Goal: Task Accomplishment & Management: Contribute content

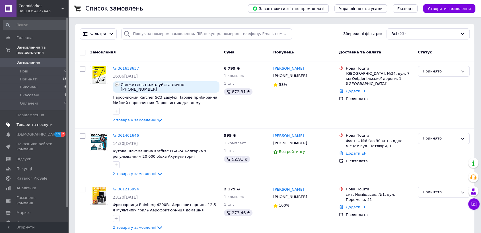
click at [38, 122] on span "Товари та послуги" at bounding box center [35, 124] width 36 height 5
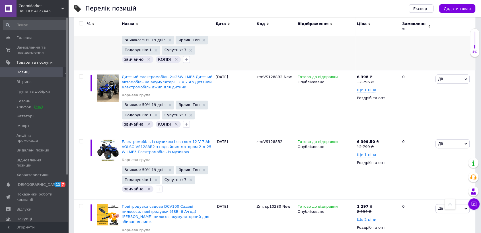
scroll to position [316, 0]
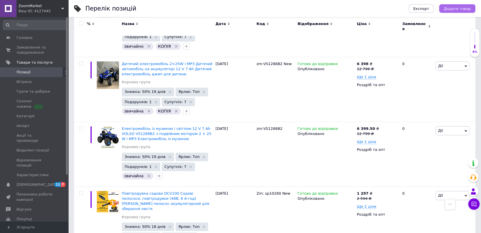
click at [459, 12] on button "Додати товар" at bounding box center [457, 8] width 36 height 9
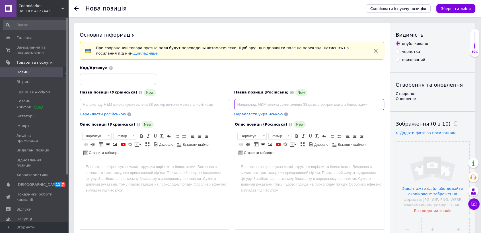
click at [314, 106] on input at bounding box center [309, 104] width 150 height 11
paste input "Электромобиль с музыкой и светом VOLSO VS908B4 синий 4×25W 12V 7Ah, EVA-колеса …"
type input "Электромобиль с музыкой и светом VOLSO VS908B4 синий 4×25W 12V 7Ah, EVA-колеса …"
click at [301, 176] on html at bounding box center [309, 166] width 149 height 17
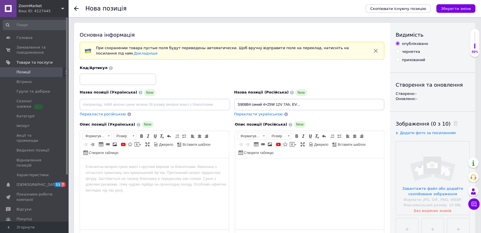
scroll to position [0, 0]
click at [290, 144] on span at bounding box center [292, 144] width 5 height 5
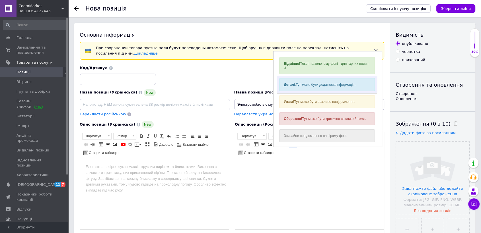
click at [306, 86] on div "Деталі. Тут може бути додаткова інформація." at bounding box center [327, 84] width 96 height 13
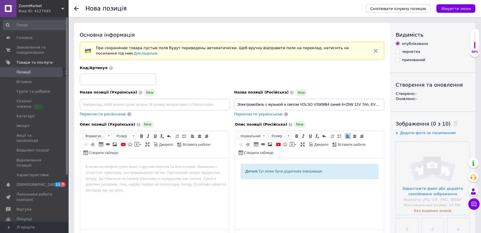
drag, startPoint x: 244, startPoint y: 169, endPoint x: 357, endPoint y: 170, distance: 112.7
click at [357, 170] on div "Деталі. Тут може бути додаткова інформація." at bounding box center [309, 171] width 137 height 15
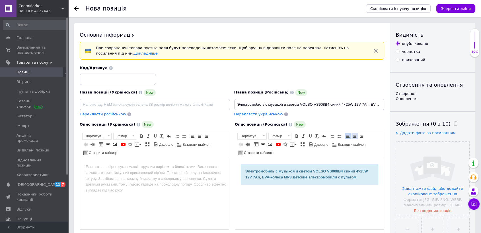
click at [351, 135] on link "По центру" at bounding box center [354, 136] width 6 height 6
drag, startPoint x: 178, startPoint y: 197, endPoint x: 181, endPoint y: 190, distance: 7.6
click at [178, 176] on html at bounding box center [154, 166] width 149 height 17
click at [135, 144] on span at bounding box center [137, 144] width 5 height 5
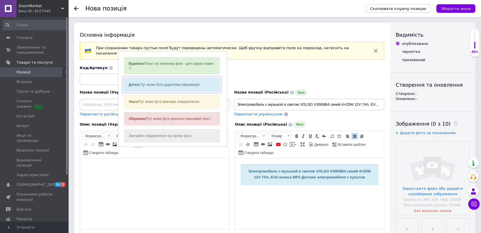
click at [148, 85] on div "Деталі. Тут може бути додаткова інформація." at bounding box center [172, 84] width 96 height 13
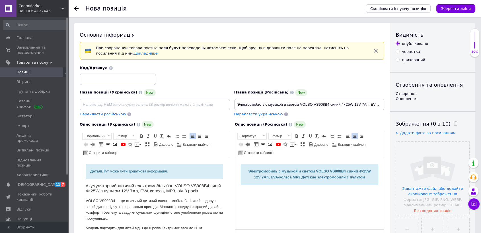
scroll to position [214, 0]
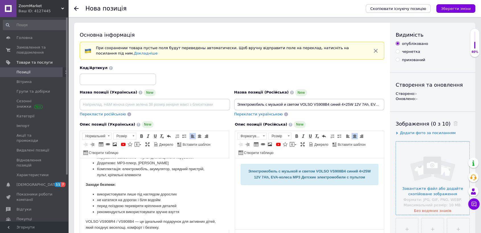
click at [431, 190] on input "file" at bounding box center [432, 178] width 73 height 73
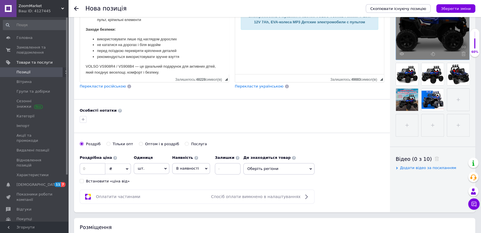
scroll to position [158, 0]
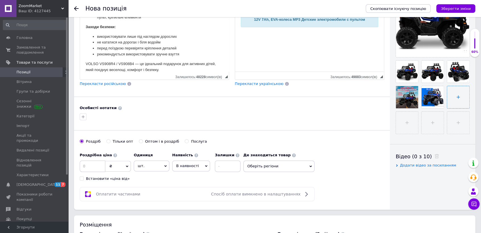
click at [459, 96] on input "file" at bounding box center [458, 97] width 22 height 22
type input "C:\fakepath\Screenshot_760.png"
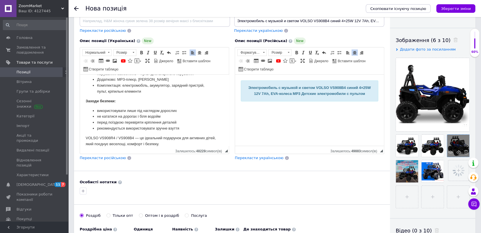
scroll to position [95, 0]
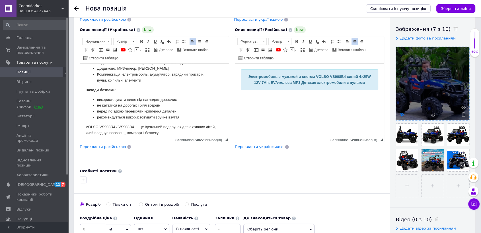
click at [401, 114] on use at bounding box center [401, 114] width 4 height 3
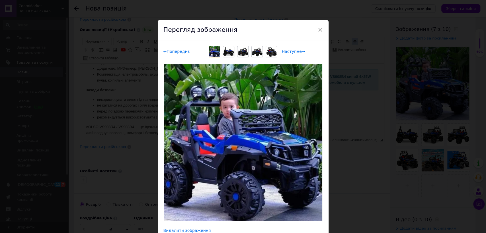
click at [408, 144] on div "× Перегляд зображення ← Попереднє Наступне → Видалити зображення Видалити всі з…" at bounding box center [243, 116] width 486 height 233
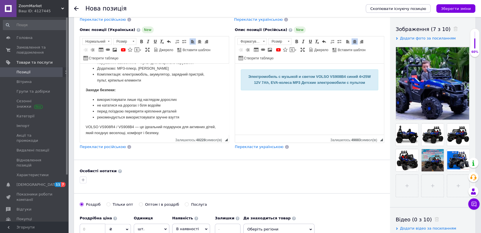
click at [152, 78] on li "Комплектація: електромобіль, акумулятор, зарядний пристрій, пульт, кріпильні ел…" at bounding box center [154, 78] width 115 height 12
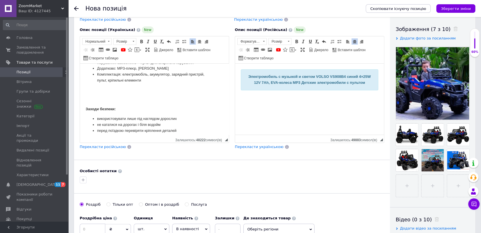
click at [94, 92] on p "Редактор, 3E49FAFA-F56F-4A81-A3EE-0D1F9BD417CC" at bounding box center [154, 90] width 137 height 6
click at [112, 49] on span at bounding box center [114, 50] width 5 height 5
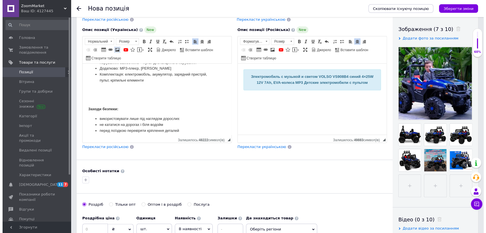
scroll to position [91, 0]
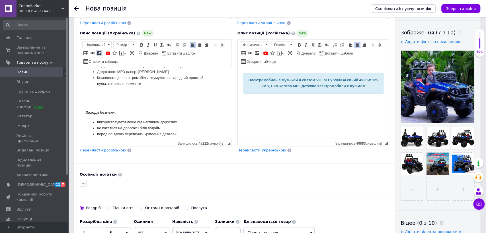
select select
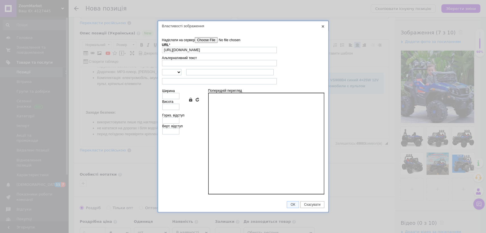
scroll to position [0, 13]
type input "[URL][DOMAIN_NAME]"
type input "558"
type input "551"
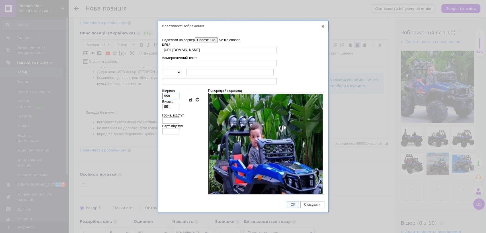
drag, startPoint x: 172, startPoint y: 94, endPoint x: 154, endPoint y: 94, distance: 17.9
click at [154, 94] on div "Властивості зображення X Інформація про зображення Надіслати на сервер undefine…" at bounding box center [243, 116] width 486 height 233
type input "4"
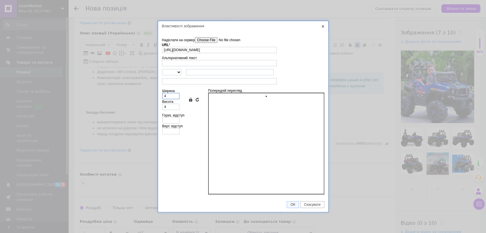
type input "40"
type input "39"
type input "400"
type input "395"
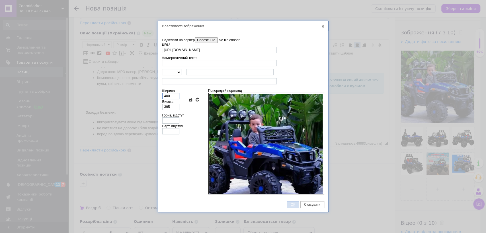
type input "400"
click at [294, 205] on span "ОК" at bounding box center [292, 205] width 11 height 4
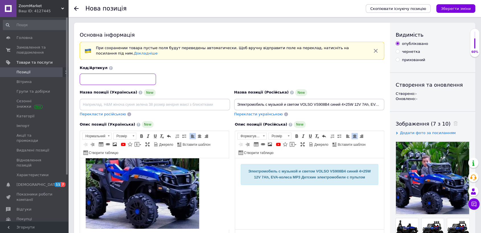
click at [100, 78] on input at bounding box center [118, 79] width 76 height 11
click at [82, 79] on input "VS908B4" at bounding box center [118, 79] width 76 height 11
click at [79, 79] on div "Код/Артикул :VS908B4" at bounding box center [232, 75] width 309 height 24
click at [83, 79] on input ":VS908B4" at bounding box center [118, 79] width 76 height 11
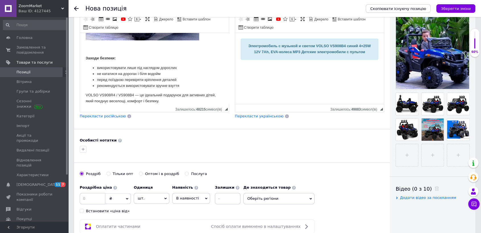
scroll to position [126, 0]
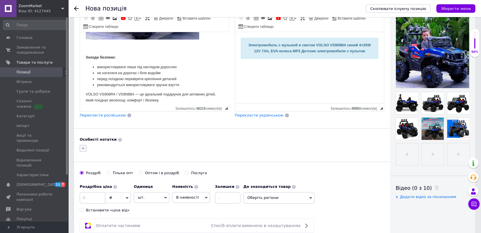
type input "zm:VS908B4"
click at [84, 149] on icon "button" at bounding box center [83, 148] width 5 height 5
type input "зв"
click at [108, 177] on div "звичайна" at bounding box center [115, 176] width 64 height 5
checkbox input "true"
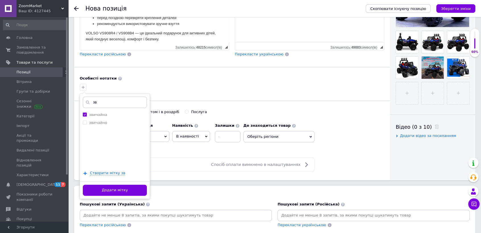
scroll to position [190, 0]
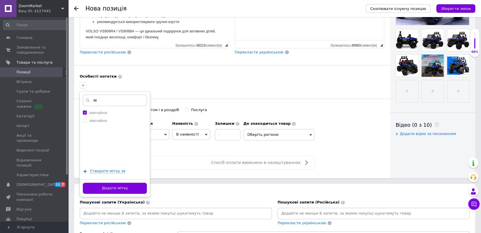
click at [143, 188] on button "Додати мітку" at bounding box center [115, 188] width 64 height 11
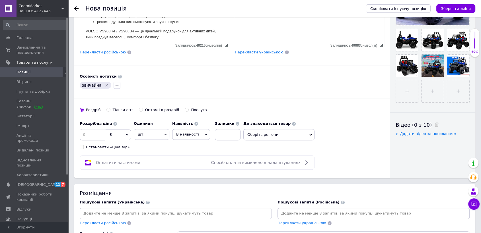
click at [158, 111] on div "Оптом і в роздріб" at bounding box center [162, 110] width 34 height 5
click at [143, 111] on input "Оптом і в роздріб" at bounding box center [141, 110] width 4 height 4
radio input "true"
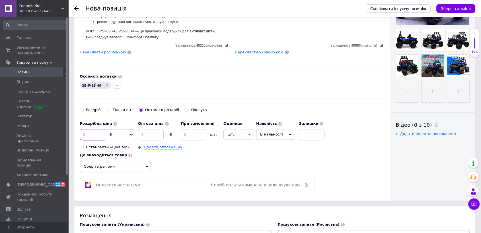
click at [91, 137] on input at bounding box center [93, 134] width 26 height 11
type input "18599"
drag, startPoint x: 155, startPoint y: 138, endPoint x: 158, endPoint y: 140, distance: 3.6
click at [158, 140] on div "Оптова ціна ₴ При замовленні шт. Додати оптову ціну" at bounding box center [179, 134] width 83 height 32
type input "9000"
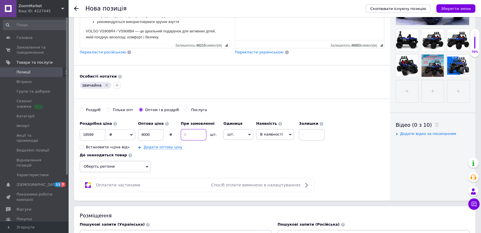
click at [200, 135] on input at bounding box center [194, 134] width 26 height 11
type input "5"
click at [245, 136] on span "шт." at bounding box center [238, 134] width 30 height 11
click at [240, 168] on li "комплект" at bounding box center [241, 169] width 35 height 8
click at [266, 134] on span "В наявності" at bounding box center [275, 134] width 23 height 4
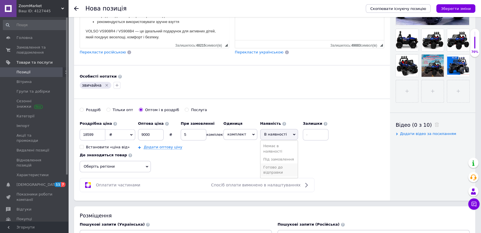
click at [273, 173] on li "Готово до відправки" at bounding box center [278, 170] width 37 height 13
click at [145, 168] on span "Оберіть регіони" at bounding box center [115, 166] width 71 height 11
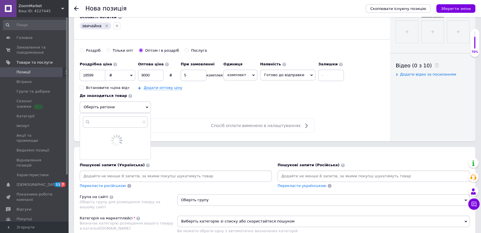
scroll to position [253, 0]
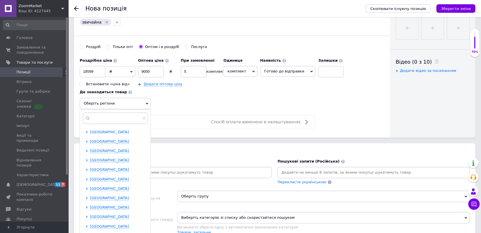
click at [115, 132] on span "[GEOGRAPHIC_DATA]" at bounding box center [109, 132] width 39 height 4
click at [115, 141] on span "[GEOGRAPHIC_DATA]" at bounding box center [119, 141] width 39 height 4
checkbox input "true"
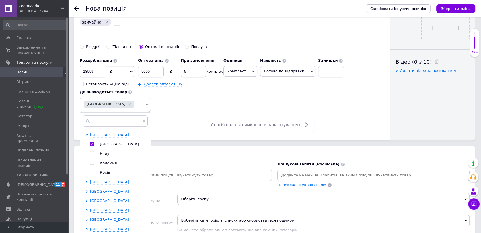
click at [109, 152] on span "Калуш" at bounding box center [106, 154] width 13 height 4
checkbox input "true"
drag, startPoint x: 112, startPoint y: 163, endPoint x: 138, endPoint y: 158, distance: 27.2
click at [112, 163] on span "Коломия" at bounding box center [108, 163] width 17 height 4
checkbox input "true"
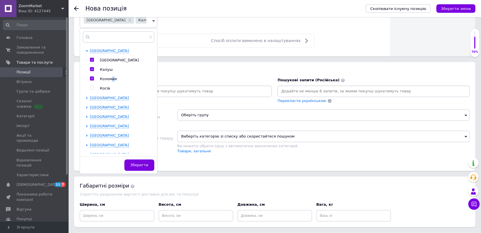
scroll to position [348, 0]
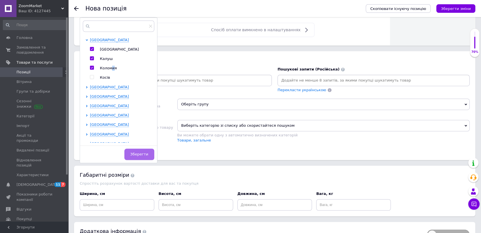
click at [141, 155] on span "Зберегти" at bounding box center [139, 154] width 18 height 4
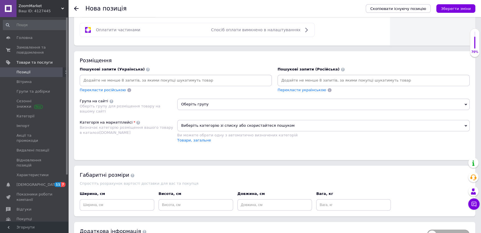
click at [303, 80] on input at bounding box center [374, 80] width 190 height 9
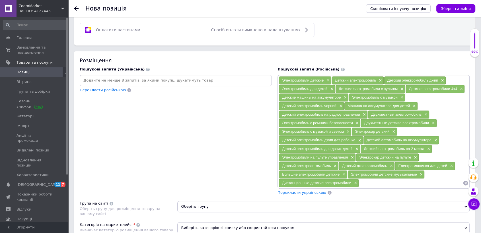
click at [306, 191] on span "Перекласти українською" at bounding box center [301, 193] width 49 height 4
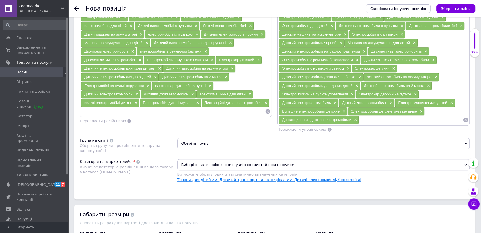
click at [246, 178] on link "Товари для дітей >> Дитячий транспорт та автокрісла >> Дитячі електромобілі, бе…" at bounding box center [269, 180] width 184 height 4
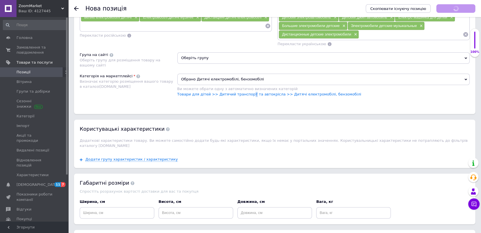
scroll to position [506, 0]
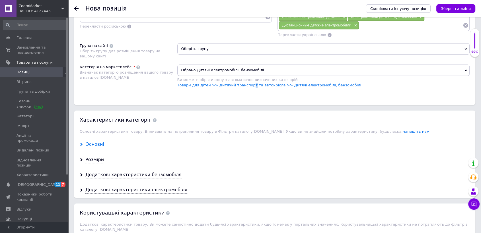
click at [90, 142] on div "Основні" at bounding box center [94, 144] width 19 height 7
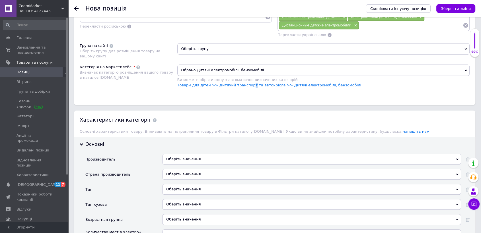
click at [177, 184] on div "Оберіть значення" at bounding box center [311, 189] width 299 height 11
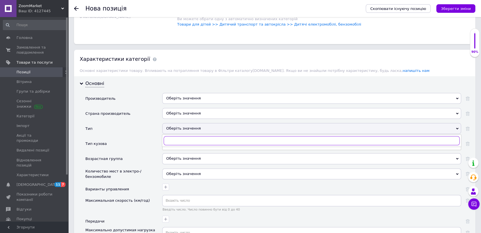
scroll to position [569, 0]
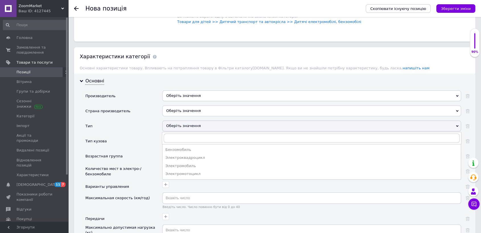
click at [182, 164] on div "Электромобиль" at bounding box center [311, 166] width 293 height 5
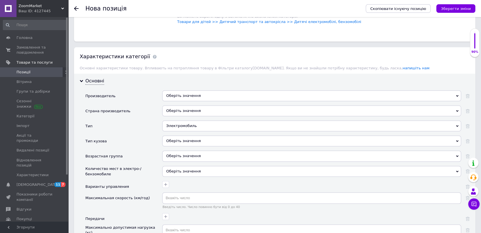
click at [175, 138] on div "Оберіть значення" at bounding box center [311, 141] width 299 height 11
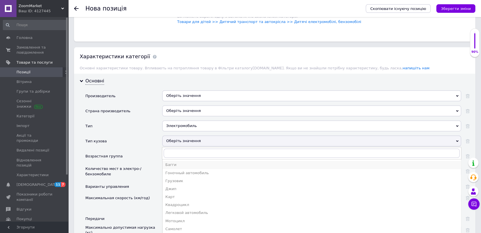
click at [175, 162] on div "Багги" at bounding box center [311, 164] width 293 height 5
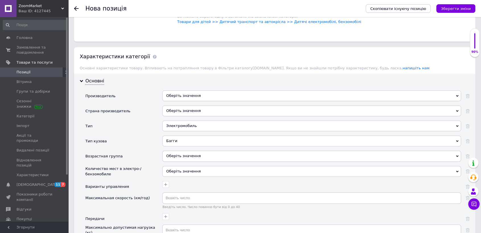
click at [177, 153] on div "Оберіть значення" at bounding box center [311, 156] width 299 height 11
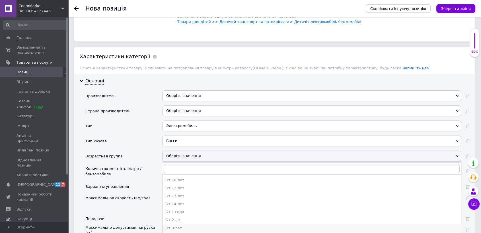
click at [176, 226] on div "От 3 лет" at bounding box center [311, 228] width 293 height 5
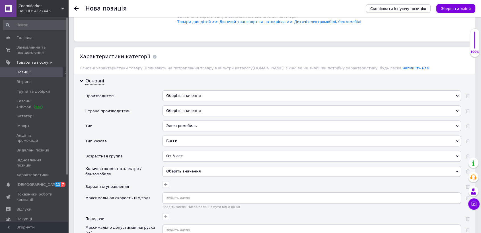
click at [177, 170] on div "Оберіть значення" at bounding box center [311, 171] width 299 height 11
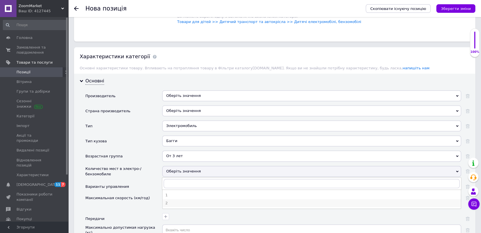
click at [168, 202] on div "2" at bounding box center [311, 203] width 293 height 5
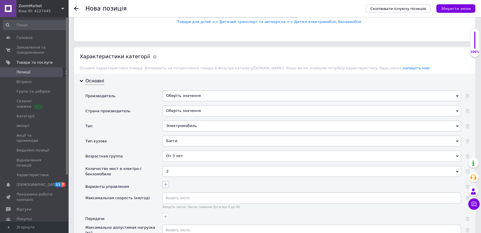
click at [165, 183] on icon "button" at bounding box center [165, 184] width 3 height 3
click at [141, 210] on label "Из кабины водителя" at bounding box center [128, 212] width 40 height 4
checkbox водителя "true"
click at [145, 218] on label "Радиоуправление (пульт ДУ)" at bounding box center [136, 220] width 57 height 4
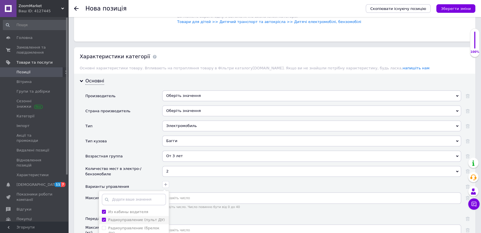
checkbox ДУ\) "true"
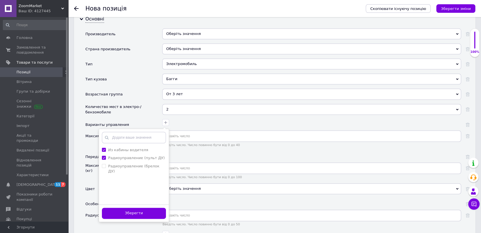
scroll to position [632, 0]
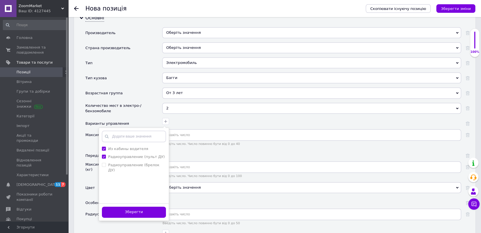
click at [157, 207] on button "Зберегти" at bounding box center [134, 212] width 64 height 11
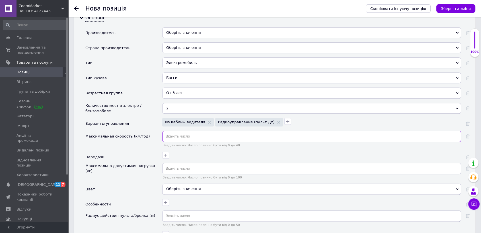
click at [180, 135] on input "text" at bounding box center [311, 136] width 299 height 11
type input "6"
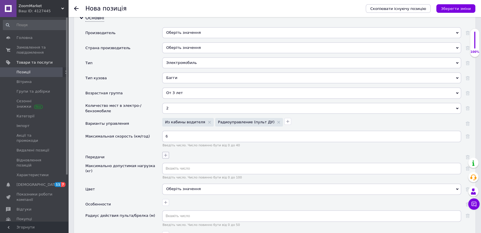
click at [162, 151] on div at bounding box center [311, 155] width 300 height 8
click at [181, 166] on input "text" at bounding box center [311, 168] width 299 height 11
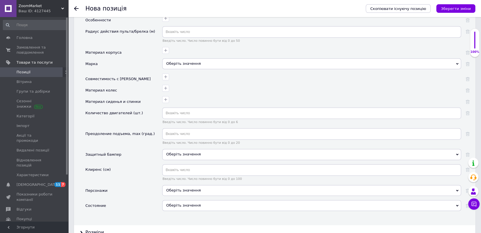
scroll to position [822, 0]
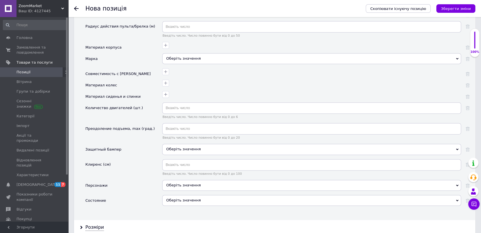
type input "30"
click at [182, 195] on div "Оберіть значення" at bounding box center [311, 200] width 299 height 11
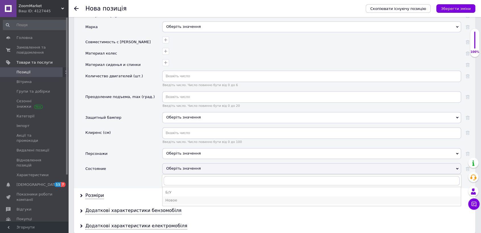
click at [176, 198] on div "Новое" at bounding box center [311, 200] width 293 height 5
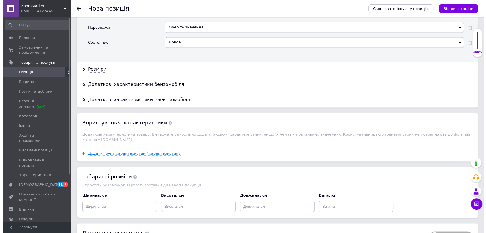
scroll to position [1011, 0]
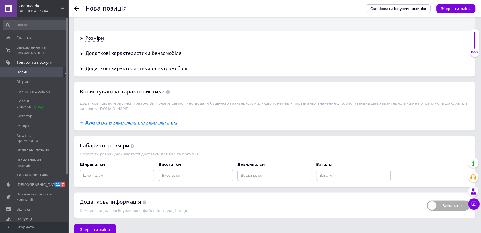
click at [131, 117] on div "Додати групу характеристик / характеристику" at bounding box center [274, 122] width 401 height 17
click at [158, 120] on span "Додати групу характеристик / характеристику" at bounding box center [131, 122] width 92 height 5
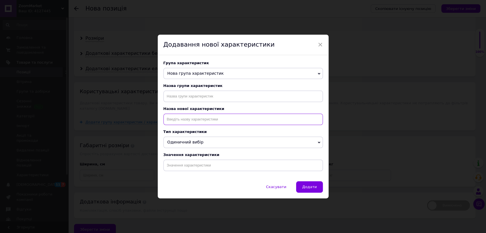
click at [248, 121] on input at bounding box center [242, 119] width 159 height 11
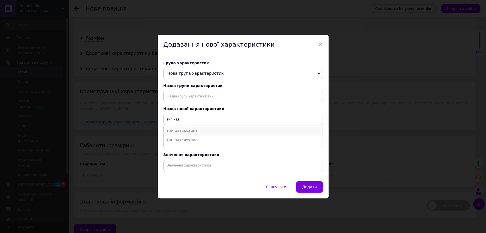
click at [179, 133] on li "Тип назначения" at bounding box center [243, 131] width 159 height 8
type input "Тип назначения"
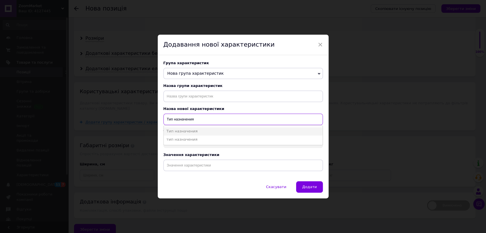
drag, startPoint x: 165, startPoint y: 119, endPoint x: 213, endPoint y: 119, distance: 47.5
click at [213, 119] on input "Тип назначения" at bounding box center [242, 119] width 159 height 11
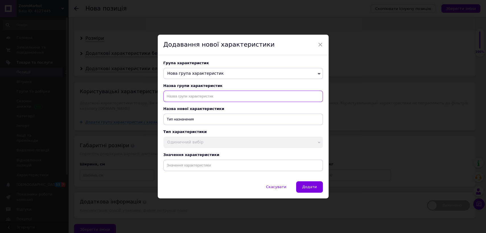
paste input "Тип назначения"
click at [206, 98] on input "Тип назначения" at bounding box center [242, 96] width 159 height 11
type input "Тип назначения"
click at [254, 169] on input at bounding box center [242, 165] width 159 height 11
paste input "Электромобиль с музыкой и светом VOLSO VS908B4 синий 4×25W 12V 7Ah, EVA-колеса …"
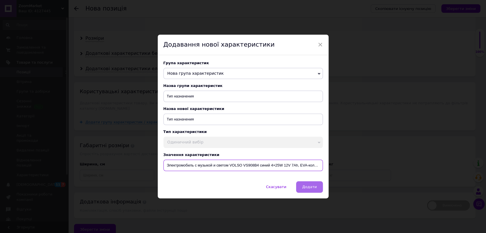
scroll to position [0, 69]
type input "Электромобиль с музыкой и светом VOLSO VS908B4 синий 4×25W 12V 7Ah, EVA-колеса …"
click at [310, 189] on span "Додати" at bounding box center [309, 187] width 15 height 4
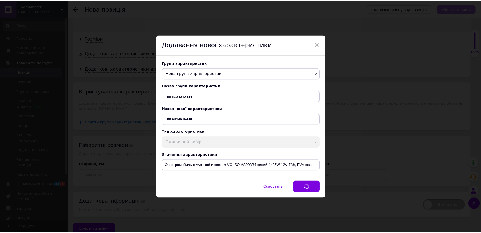
scroll to position [1008, 0]
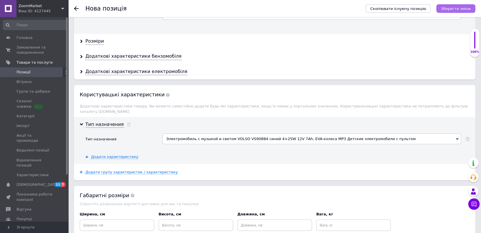
click at [453, 11] on icon "Зберегти зміни" at bounding box center [456, 9] width 30 height 4
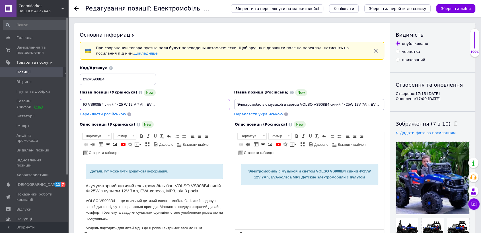
scroll to position [0, 74]
drag, startPoint x: 82, startPoint y: 104, endPoint x: 238, endPoint y: 98, distance: 156.0
click at [238, 98] on div "Назва позиції (Українська) New Електромобіль із музикою і світлом VOLSO VS908B4…" at bounding box center [232, 91] width 309 height 56
drag, startPoint x: 89, startPoint y: 169, endPoint x: 189, endPoint y: 159, distance: 100.1
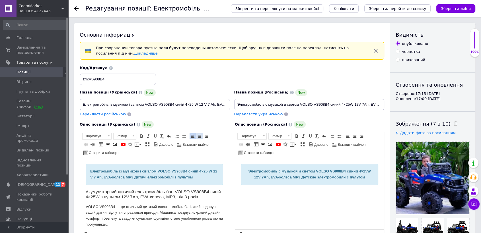
click at [198, 137] on span at bounding box center [199, 136] width 5 height 5
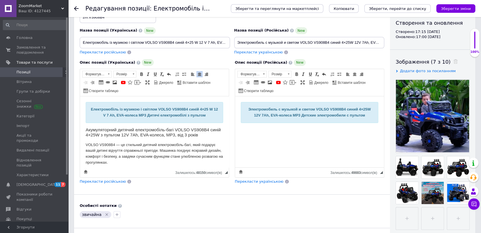
scroll to position [63, 0]
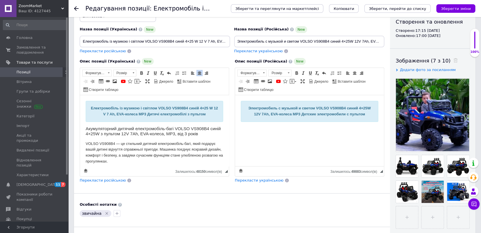
click at [108, 179] on span "Перекласти російською" at bounding box center [103, 180] width 46 height 4
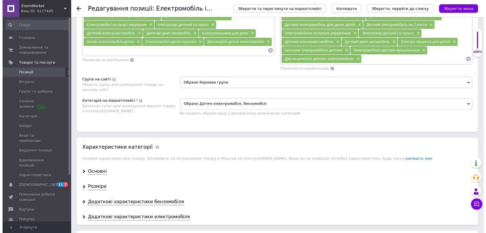
scroll to position [664, 0]
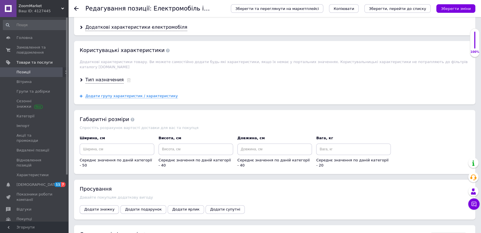
click at [98, 207] on span "Додати знижку" at bounding box center [99, 209] width 30 height 4
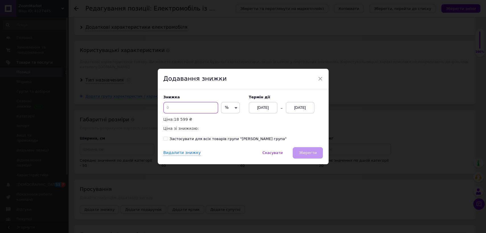
click at [181, 110] on input at bounding box center [190, 107] width 55 height 11
type input "50"
click at [289, 106] on div "[DATE]" at bounding box center [300, 107] width 28 height 11
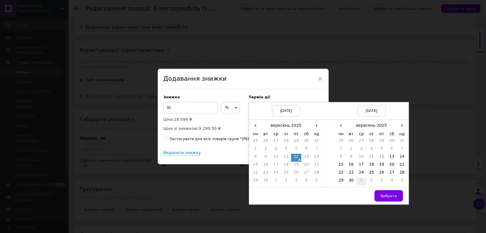
click at [362, 183] on td "1" at bounding box center [361, 182] width 10 height 8
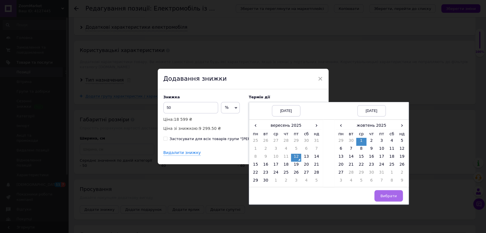
click at [378, 193] on button "Вибрати" at bounding box center [388, 195] width 28 height 11
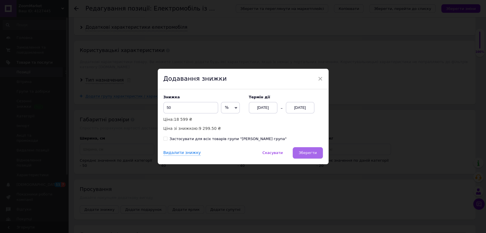
click at [309, 151] on span "Зберегти" at bounding box center [307, 153] width 18 height 4
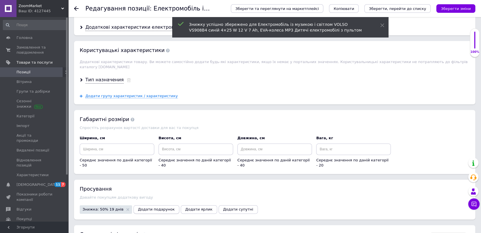
click at [155, 207] on span "Додати подарунок" at bounding box center [156, 209] width 37 height 4
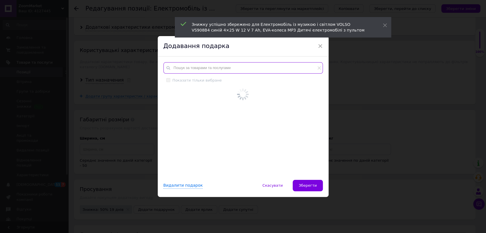
click at [222, 70] on input "text" at bounding box center [242, 67] width 159 height 11
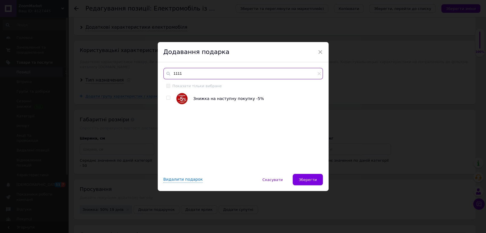
type input "1111"
click at [176, 98] on img at bounding box center [181, 98] width 11 height 11
checkbox input "true"
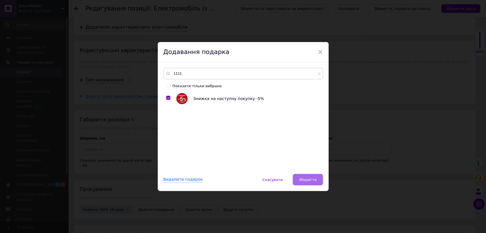
click at [300, 179] on button "Зберегти" at bounding box center [308, 179] width 30 height 11
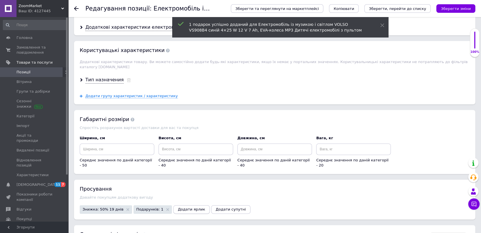
click at [186, 207] on span "Додати ярлик" at bounding box center [191, 209] width 27 height 4
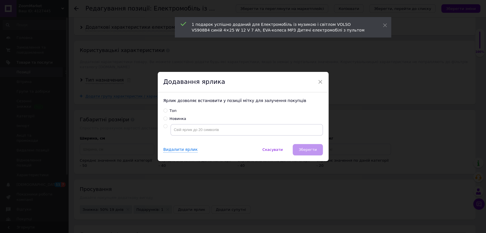
click at [165, 111] on input "Топ" at bounding box center [165, 111] width 4 height 4
radio input "true"
click at [299, 149] on button "Зберегти" at bounding box center [308, 149] width 30 height 11
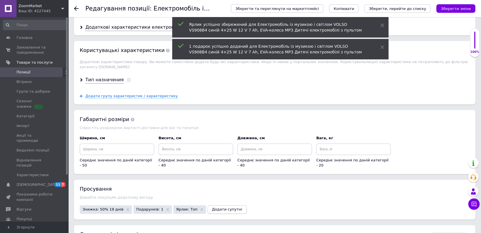
click at [218, 207] on span "Додати супутні" at bounding box center [227, 209] width 30 height 4
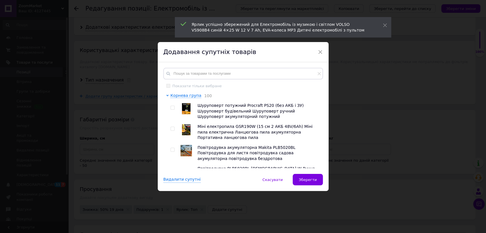
click at [182, 107] on img at bounding box center [186, 108] width 9 height 11
checkbox input "true"
click at [186, 130] on img at bounding box center [186, 129] width 9 height 11
checkbox input "true"
click at [183, 153] on img at bounding box center [185, 150] width 11 height 11
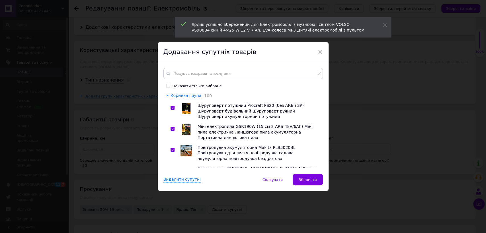
checkbox input "true"
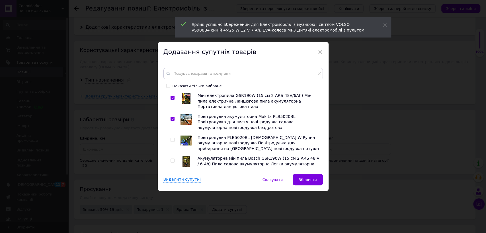
scroll to position [32, 0]
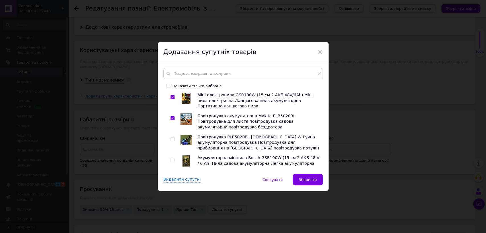
click at [185, 142] on img at bounding box center [185, 140] width 11 height 10
checkbox input "true"
click at [187, 162] on img at bounding box center [185, 161] width 7 height 11
checkbox input "true"
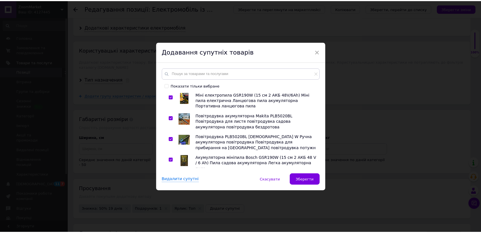
scroll to position [63, 0]
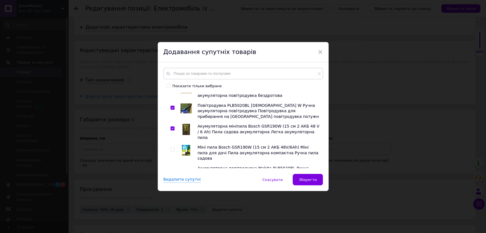
drag, startPoint x: 188, startPoint y: 147, endPoint x: 185, endPoint y: 166, distance: 18.8
click at [187, 149] on div at bounding box center [185, 150] width 11 height 11
click at [186, 172] on img at bounding box center [186, 172] width 0 height 0
checkbox input "true"
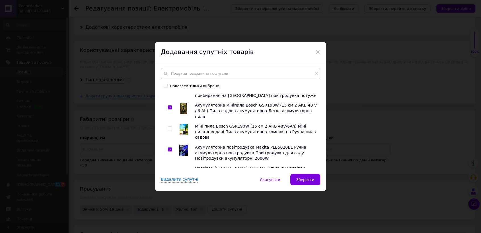
scroll to position [95, 0]
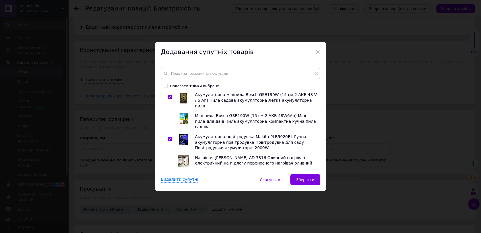
click at [184, 155] on img at bounding box center [183, 160] width 11 height 11
checkbox input "true"
click at [184, 182] on img at bounding box center [184, 182] width 0 height 0
checkbox input "true"
click at [182, 115] on img at bounding box center [184, 119] width 8 height 11
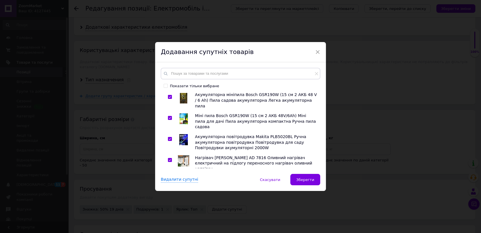
checkbox input "true"
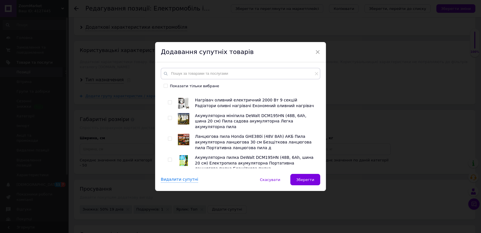
scroll to position [190, 0]
click at [181, 134] on img at bounding box center [183, 139] width 11 height 11
checkbox input "true"
click at [181, 155] on img at bounding box center [184, 160] width 8 height 11
checkbox input "true"
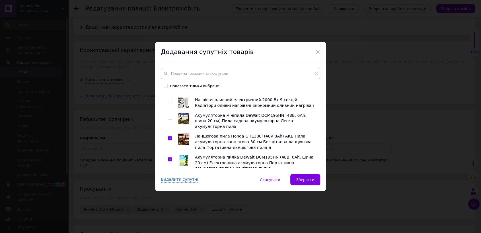
click at [184, 182] on img at bounding box center [184, 182] width 0 height 0
checkbox input "true"
click at [182, 113] on img at bounding box center [183, 118] width 11 height 11
checkbox input "true"
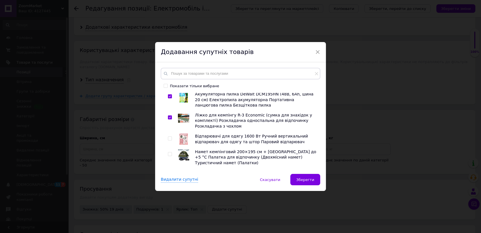
drag, startPoint x: 182, startPoint y: 116, endPoint x: 182, endPoint y: 130, distance: 14.8
click at [183, 134] on img at bounding box center [183, 139] width 9 height 11
checkbox input "true"
click at [182, 149] on img at bounding box center [183, 154] width 11 height 11
checkbox input "true"
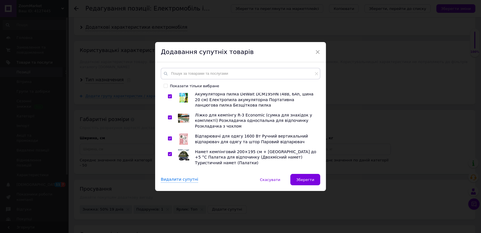
click at [184, 176] on img at bounding box center [184, 176] width 0 height 0
checkbox input "true"
click at [184, 197] on img at bounding box center [184, 197] width 0 height 0
checkbox input "true"
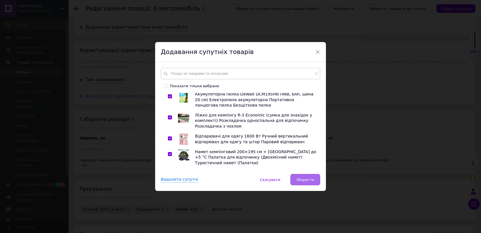
click at [297, 182] on button "Зберегти" at bounding box center [305, 179] width 30 height 11
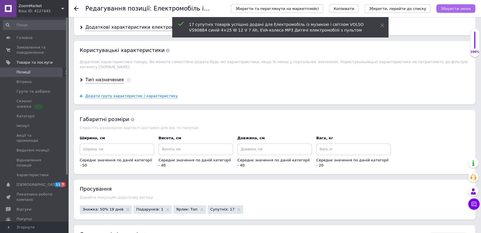
click at [459, 6] on div "Зберегти та переглянути на маркетплейсі Копіювати Зберегти, перейти до списку З…" at bounding box center [347, 8] width 256 height 17
click at [460, 7] on icon "Зберегти зміни" at bounding box center [456, 9] width 30 height 4
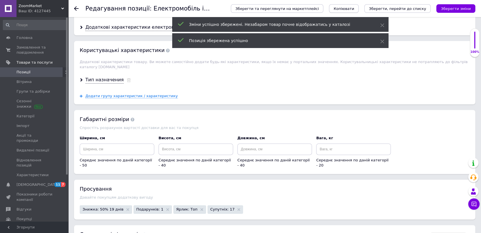
click at [359, 7] on button "Копіювати" at bounding box center [344, 8] width 30 height 9
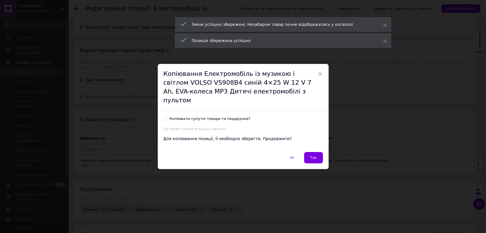
click at [194, 116] on div "Копіювати супутні товари та подарунки?" at bounding box center [210, 118] width 81 height 5
click at [167, 117] on input "Копіювати супутні товари та подарунки?" at bounding box center [165, 119] width 4 height 4
checkbox input "true"
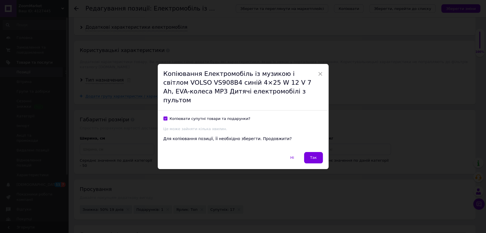
click at [313, 156] on span "Так" at bounding box center [313, 158] width 7 height 4
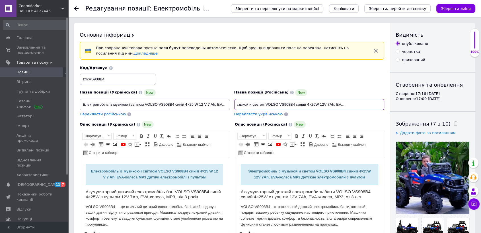
drag, startPoint x: 235, startPoint y: 103, endPoint x: 378, endPoint y: 105, distance: 142.6
click at [378, 105] on input "Электромобиль с музыкой и светом VOLSO VS908B4 синий 4×25W 12V 7Ah, EVA-колеса …" at bounding box center [309, 104] width 150 height 11
paste input "етский электромобиль 4×25W синий Електро машинка для детей 12V 7Ah EVA-колеса M…"
drag, startPoint x: 379, startPoint y: 105, endPoint x: 219, endPoint y: 111, distance: 160.0
click at [221, 111] on div "Назва позиції (Українська) New Електромобіль із музикою і світлом VOLSO VS908B4…" at bounding box center [232, 91] width 309 height 56
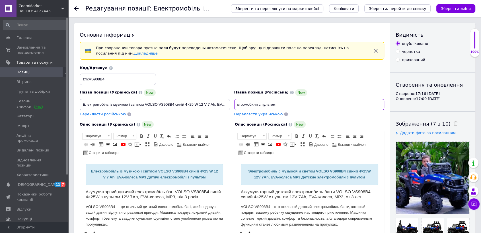
drag, startPoint x: 279, startPoint y: 103, endPoint x: 227, endPoint y: 106, distance: 51.3
click at [227, 106] on div "Назва позиції (Українська) New Електромобіль із музикою і світлом VOLSO VS908B4…" at bounding box center [232, 91] width 309 height 56
paste input "етский электромобиль 4×25W синий Електро машинка для детей 12V 7Ah EVA-колеса M…"
type input "Детский электромобиль 4×25W синий Електро машинка для детей 12V 7Ah EVA-колеса …"
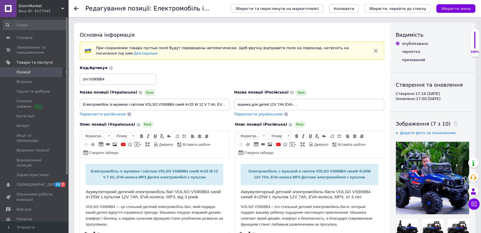
scroll to position [0, 0]
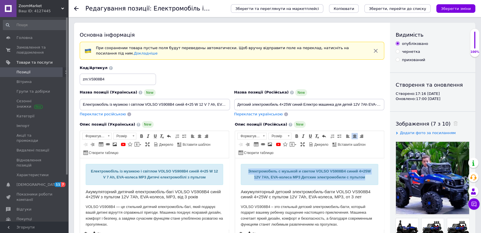
drag, startPoint x: 274, startPoint y: 172, endPoint x: 364, endPoint y: 180, distance: 90.3
click at [364, 180] on div "Электромобиль с музыкой и светом VOLSO VS908B4 синий 4×25W 12V 7Ah, EVA-колеса …" at bounding box center [309, 174] width 137 height 21
click at [251, 114] on span "Перекласти українською" at bounding box center [258, 114] width 49 height 4
type input "Дитячий електромобіль 4×25W синій Єлектро машинка для дітей 12 V 7 Ah EVA-колес…"
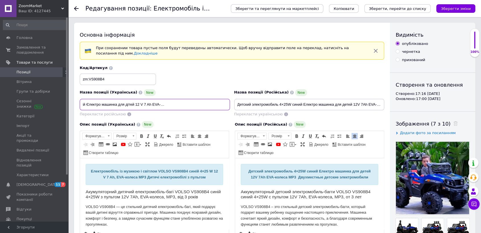
scroll to position [0, 68]
drag, startPoint x: 81, startPoint y: 103, endPoint x: 236, endPoint y: 110, distance: 156.1
click at [236, 110] on div "Назва позиції (Українська) New Дитячий електромобіль 4×25W синій Єлектро машинк…" at bounding box center [232, 91] width 309 height 56
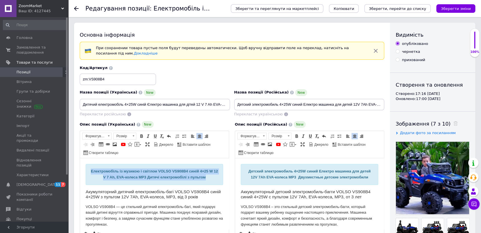
drag, startPoint x: 88, startPoint y: 171, endPoint x: 214, endPoint y: 180, distance: 126.3
click at [214, 180] on div "Електромобіль із музикою і світлом VOLSO VS908B4 синій 4×25 W 12 V 7 Ah, EVA-ко…" at bounding box center [154, 174] width 137 height 21
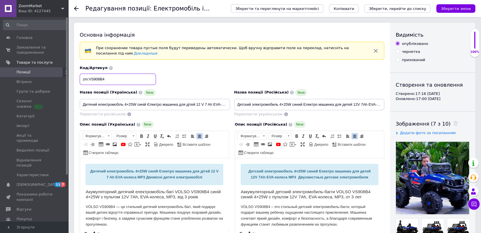
click at [115, 78] on input "zm:VS908B4" at bounding box center [118, 79] width 76 height 11
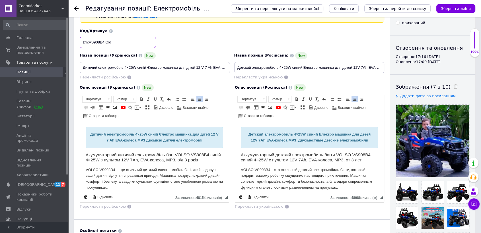
scroll to position [63, 0]
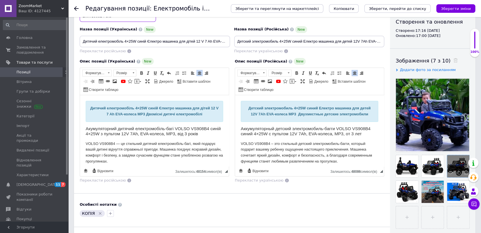
type input "zm:VS908B4 Old"
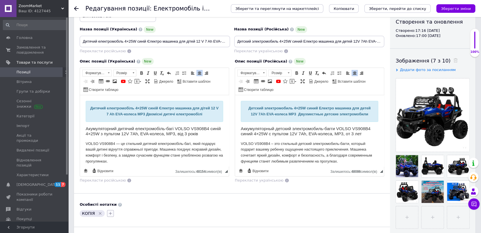
click at [111, 212] on icon "button" at bounding box center [110, 213] width 5 height 5
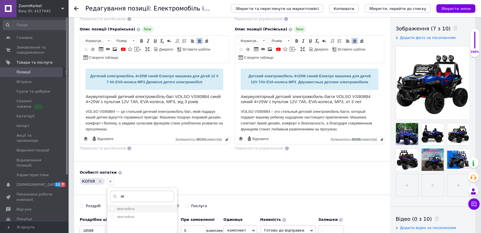
type input "зв"
drag, startPoint x: 142, startPoint y: 211, endPoint x: 212, endPoint y: 210, distance: 70.0
click at [142, 212] on li "звичайна" at bounding box center [142, 209] width 70 height 8
checkbox input "true"
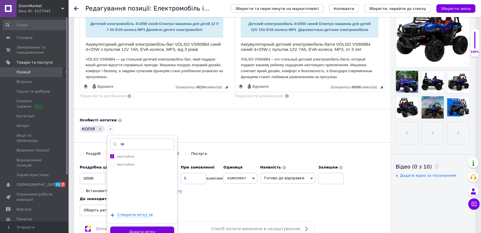
scroll to position [158, 0]
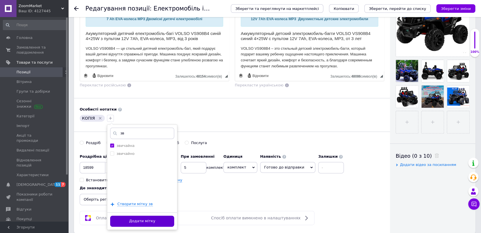
click at [153, 219] on button "Додати мітку" at bounding box center [142, 221] width 64 height 11
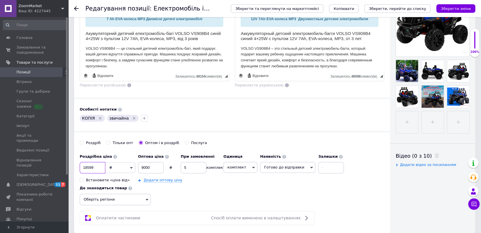
click at [104, 170] on input "18599" at bounding box center [93, 167] width 26 height 11
type input "18594"
click at [135, 199] on span "Оберіть регіони" at bounding box center [115, 199] width 71 height 11
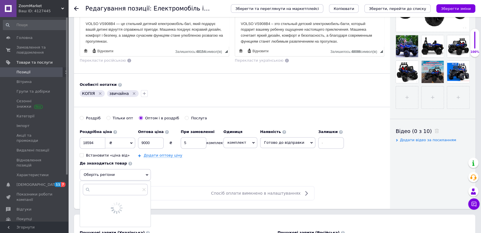
scroll to position [190, 0]
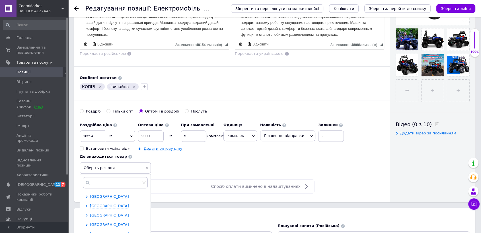
click at [106, 214] on span "[GEOGRAPHIC_DATA]" at bounding box center [109, 215] width 39 height 4
click at [108, 223] on span "[GEOGRAPHIC_DATA]" at bounding box center [119, 225] width 39 height 4
checkbox input "true"
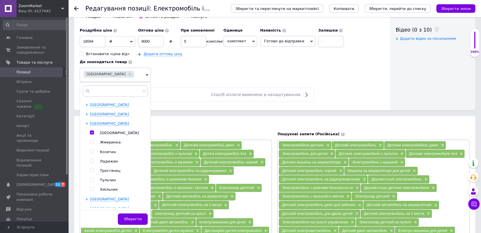
scroll to position [126, 0]
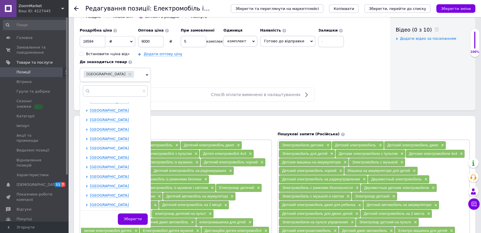
click at [102, 146] on span "[GEOGRAPHIC_DATA]" at bounding box center [109, 148] width 39 height 4
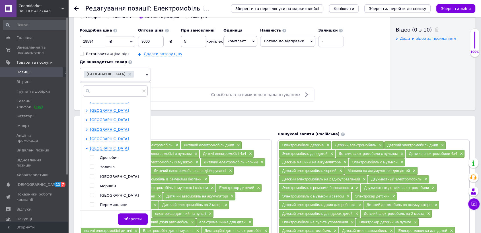
drag, startPoint x: 106, startPoint y: 176, endPoint x: 106, endPoint y: 182, distance: 6.6
click at [106, 176] on span "[GEOGRAPHIC_DATA]" at bounding box center [119, 177] width 39 height 4
checkbox input "true"
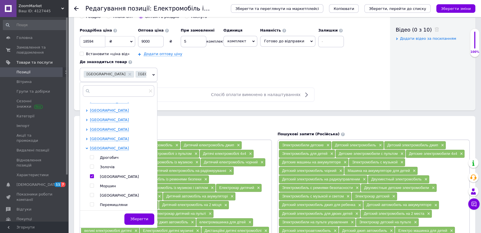
click at [106, 186] on span "Моршин" at bounding box center [108, 186] width 16 height 4
checkbox input "true"
click at [139, 221] on span "Зберегти" at bounding box center [139, 219] width 18 height 4
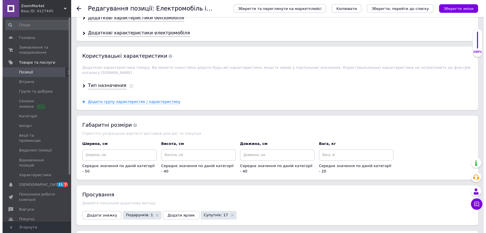
scroll to position [700, 0]
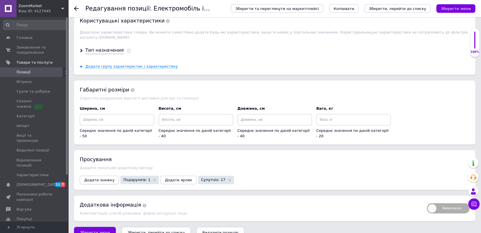
click at [97, 176] on div "Просування Давайте покупцям додаткову вигоду Додати знижку Подарунків: 1 Додати…" at bounding box center [274, 170] width 401 height 40
click at [101, 178] on span "Додати знижку" at bounding box center [99, 180] width 30 height 4
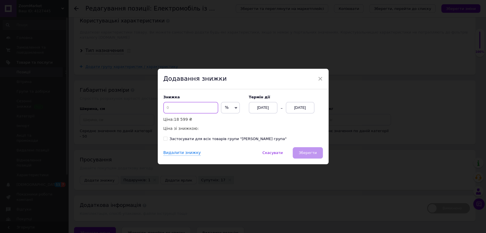
click at [187, 107] on input at bounding box center [190, 107] width 55 height 11
type input "50"
click at [299, 113] on div "[DATE]" at bounding box center [300, 107] width 28 height 11
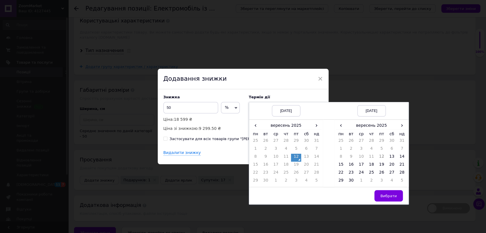
click at [361, 182] on td "1" at bounding box center [361, 182] width 10 height 8
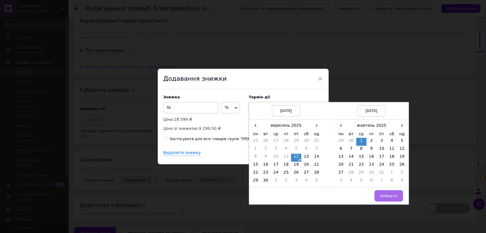
click at [383, 195] on span "Вибрати" at bounding box center [388, 196] width 17 height 4
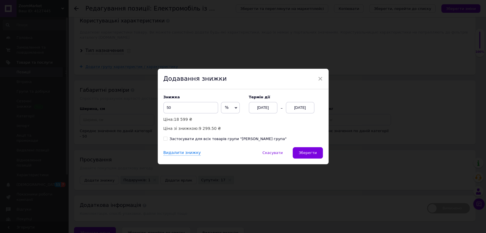
click at [305, 153] on span "Зберегти" at bounding box center [307, 153] width 18 height 4
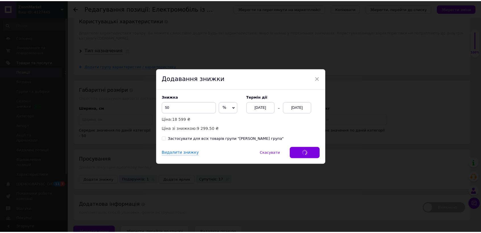
scroll to position [697, 0]
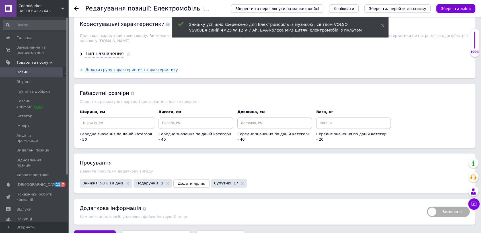
click at [173, 179] on button "Додати ярлик" at bounding box center [191, 183] width 36 height 9
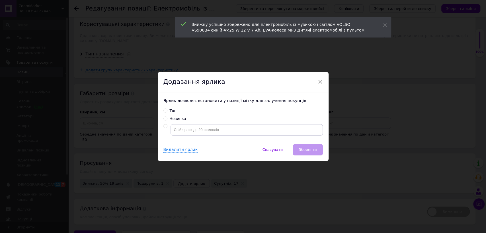
click at [170, 110] on div "Топ" at bounding box center [173, 110] width 7 height 5
click at [167, 110] on input "Топ" at bounding box center [165, 111] width 4 height 4
radio input "true"
click at [316, 154] on button "Зберегти" at bounding box center [308, 149] width 30 height 11
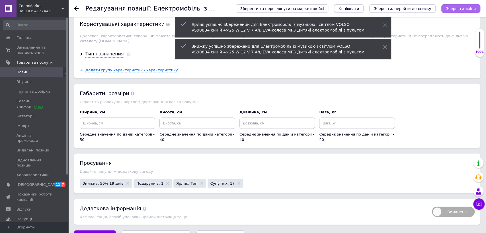
click at [462, 5] on button "Зберегти зміни" at bounding box center [460, 8] width 39 height 9
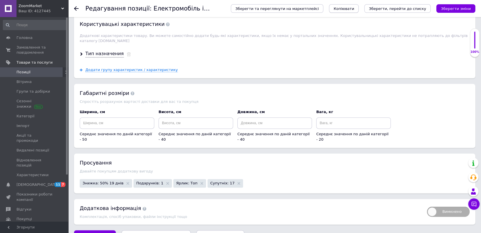
click at [354, 9] on span "Копіювати" at bounding box center [343, 9] width 20 height 4
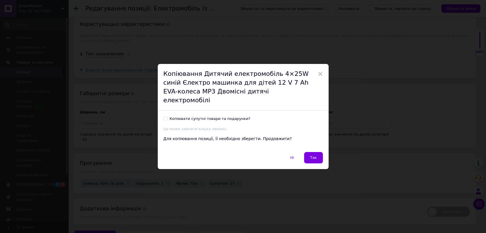
click at [207, 116] on div "Копіювати супутні товари та подарунки?" at bounding box center [210, 118] width 81 height 5
click at [167, 117] on input "Копіювати супутні товари та подарунки?" at bounding box center [165, 119] width 4 height 4
checkbox input "true"
click at [316, 156] on button "Так" at bounding box center [313, 157] width 19 height 11
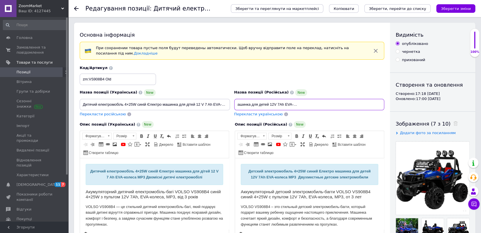
paste input "ольшие электромобили детские VS908B4 Электрокар детский на пульте Машина на акк…"
drag, startPoint x: 246, startPoint y: 103, endPoint x: 402, endPoint y: 95, distance: 156.4
click at [402, 95] on div "Основна інформація При сохранении товара пустые поля будут переведены автоматич…" at bounding box center [274, 208] width 401 height 370
type input "Большие электромобили детские VS908B4 Электрокар детский на пульте Машина на ак…"
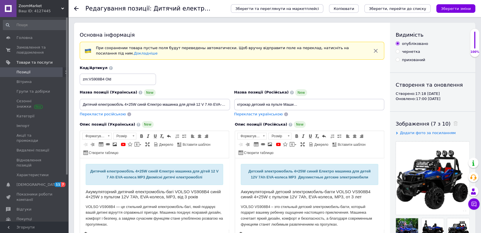
scroll to position [0, 0]
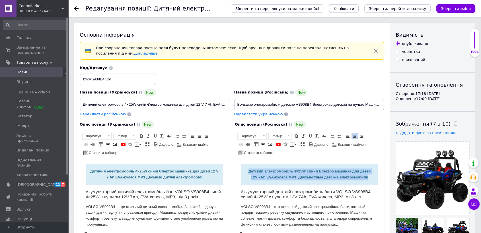
drag, startPoint x: 246, startPoint y: 172, endPoint x: 373, endPoint y: 179, distance: 126.8
click at [373, 179] on div "Детский электромобиль 4×25W синий Електро машинка для детей 12V 7Ah EVA-колеса …" at bounding box center [309, 174] width 137 height 21
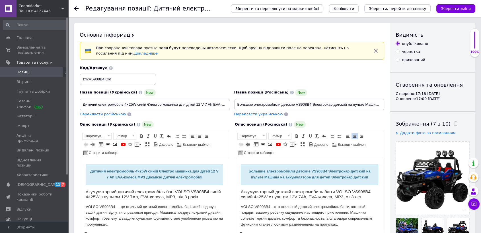
click at [261, 112] on span "Перекласти українською" at bounding box center [258, 114] width 49 height 4
type input "Великі електромобілі дитячі VS908B4 Електрокар дитячий на пульті Машина на акум…"
drag, startPoint x: 81, startPoint y: 104, endPoint x: 241, endPoint y: 119, distance: 160.9
click at [256, 109] on div "Назва позиції (Українська) New Великі електромобілі дитячі VS908B4 Електрокар д…" at bounding box center [232, 91] width 309 height 56
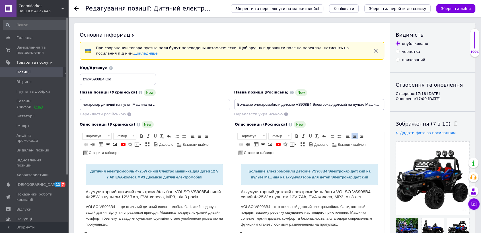
scroll to position [0, 0]
drag, startPoint x: 92, startPoint y: 171, endPoint x: 219, endPoint y: 183, distance: 127.4
click at [210, 179] on div "Дитячий електромобіль 4×25W синій Єлектро машинка для дітей 12 V 7 Ah EVA-колес…" at bounding box center [154, 175] width 128 height 12
drag, startPoint x: 116, startPoint y: 83, endPoint x: 106, endPoint y: 81, distance: 10.4
click at [106, 81] on input "zm:VS908B4 Old" at bounding box center [118, 79] width 76 height 11
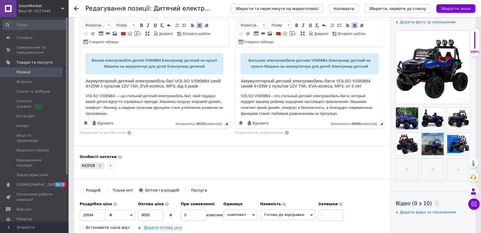
scroll to position [126, 0]
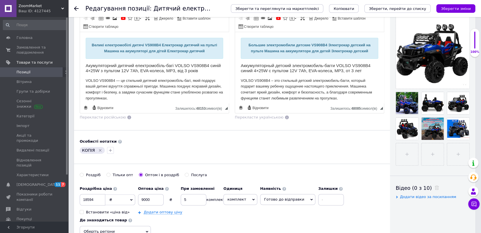
type input "zm:VS908B4 New"
click at [437, 152] on input "file" at bounding box center [432, 154] width 22 height 22
type input "C:\fakepath\Screenshot_761.png"
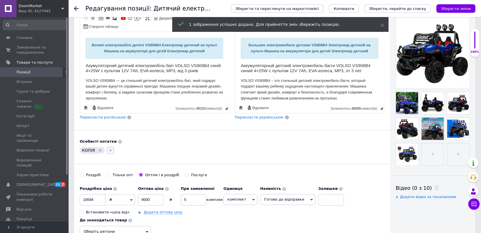
click at [109, 149] on icon "button" at bounding box center [110, 150] width 5 height 5
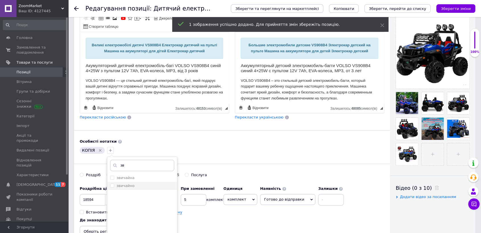
type input "зв"
drag, startPoint x: 157, startPoint y: 182, endPoint x: 160, endPoint y: 182, distance: 3.7
click at [156, 182] on li "звичайно" at bounding box center [142, 186] width 70 height 8
checkbox input "true"
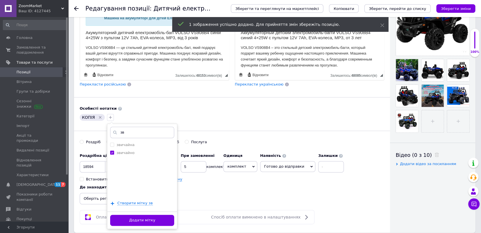
scroll to position [190, 0]
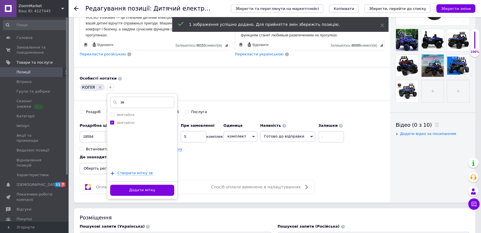
click at [161, 188] on button "Додати мітку" at bounding box center [142, 190] width 64 height 11
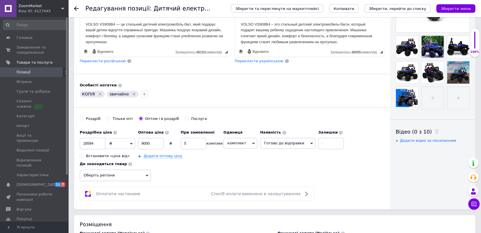
scroll to position [221, 0]
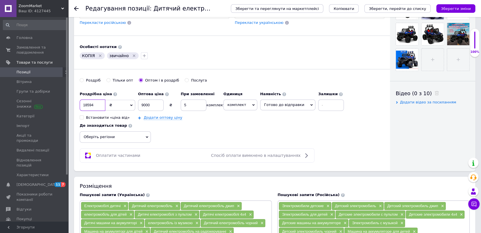
click at [101, 104] on input "18594" at bounding box center [93, 105] width 26 height 11
type input "18590"
click at [149, 137] on span "Оберіть регіони" at bounding box center [115, 136] width 71 height 11
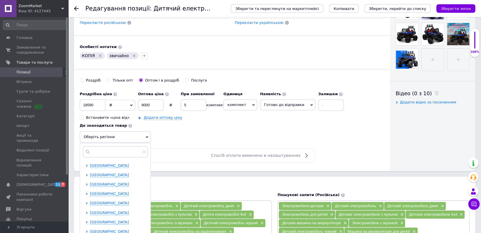
click at [117, 164] on span "[GEOGRAPHIC_DATA]" at bounding box center [109, 166] width 39 height 4
click at [117, 173] on span "[GEOGRAPHIC_DATA]" at bounding box center [119, 175] width 39 height 4
checkbox input "true"
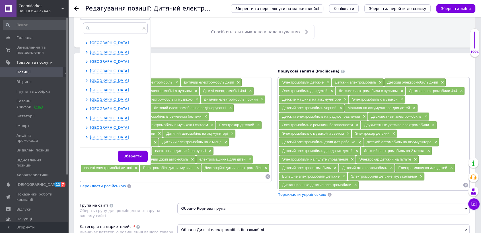
scroll to position [126, 0]
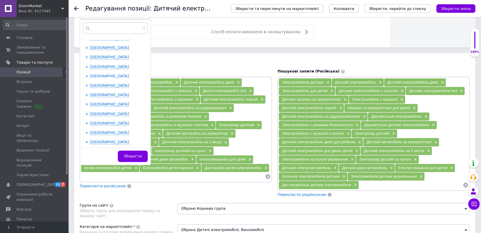
click at [101, 75] on span "[GEOGRAPHIC_DATA]" at bounding box center [109, 76] width 39 height 4
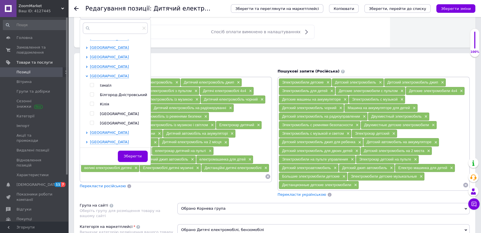
click at [103, 113] on span "[GEOGRAPHIC_DATA]" at bounding box center [119, 114] width 39 height 4
checkbox input "true"
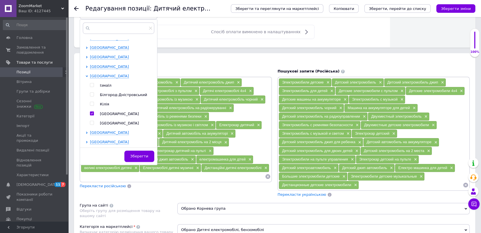
click at [104, 105] on span "Кілія" at bounding box center [104, 104] width 9 height 4
checkbox input "true"
click at [147, 157] on span "Зберегти" at bounding box center [139, 156] width 18 height 4
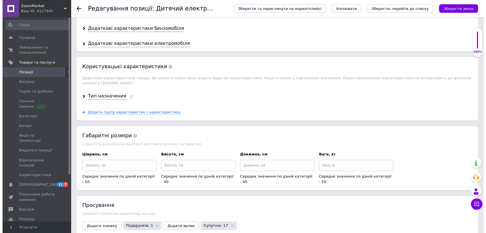
scroll to position [700, 0]
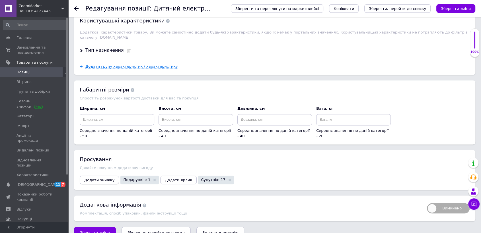
click at [106, 178] on span "Додати знижку" at bounding box center [99, 180] width 30 height 4
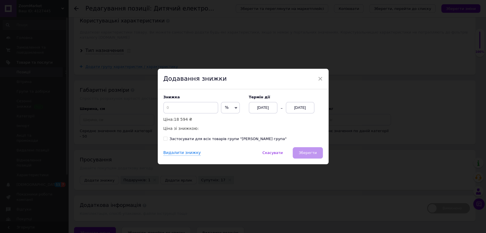
click at [182, 114] on div "Знижка % ₴ Ціна: 18 594 ₴ Ціна зі знижкою:" at bounding box center [203, 113] width 80 height 37
click at [189, 111] on input at bounding box center [190, 107] width 55 height 11
type input "50"
click at [300, 109] on div "[DATE]" at bounding box center [300, 107] width 28 height 11
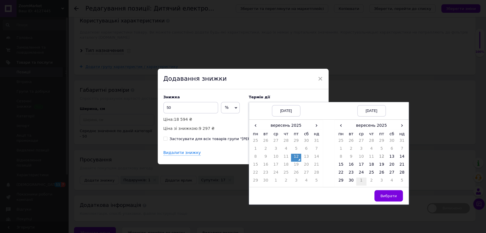
click at [360, 184] on td "1" at bounding box center [361, 182] width 10 height 8
drag, startPoint x: 382, startPoint y: 191, endPoint x: 377, endPoint y: 190, distance: 5.0
click at [382, 191] on button "Вибрати" at bounding box center [388, 195] width 28 height 11
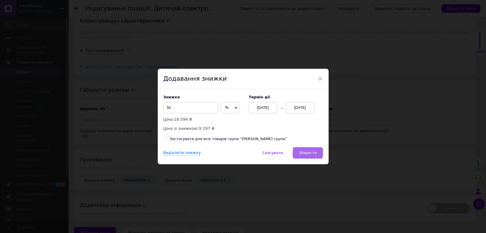
click at [303, 150] on button "Зберегти" at bounding box center [308, 152] width 30 height 11
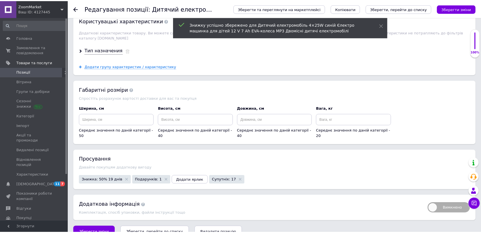
scroll to position [697, 0]
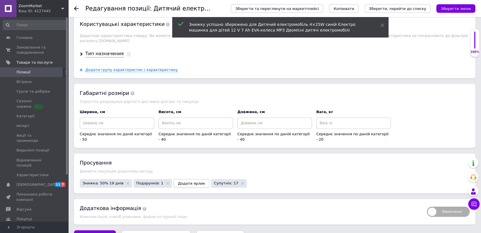
click at [181, 182] on span "Додати ярлик" at bounding box center [191, 184] width 27 height 4
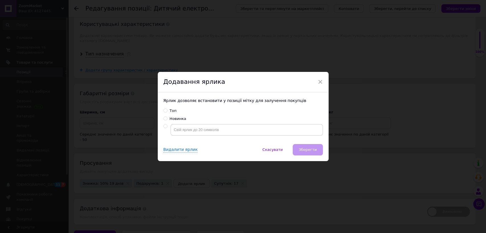
click at [170, 112] on div "Топ" at bounding box center [173, 110] width 7 height 5
click at [167, 112] on input "Топ" at bounding box center [165, 111] width 4 height 4
radio input "true"
click at [306, 149] on span "Зберегти" at bounding box center [307, 150] width 18 height 4
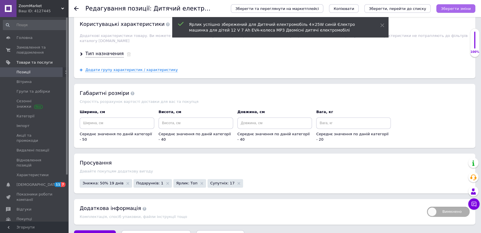
click at [461, 9] on icon "Зберегти зміни" at bounding box center [456, 9] width 30 height 4
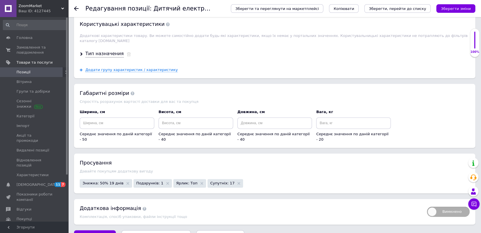
click at [472, 6] on button "Зберегти зміни" at bounding box center [455, 8] width 39 height 9
click at [37, 54] on span "Замовлення та повідомлення" at bounding box center [35, 50] width 36 height 10
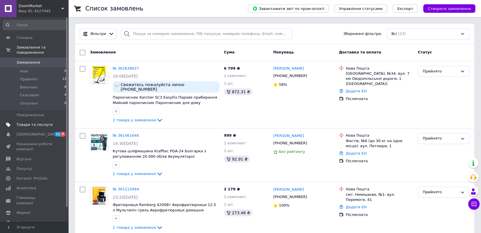
click at [40, 122] on span "Товари та послуги" at bounding box center [35, 124] width 36 height 5
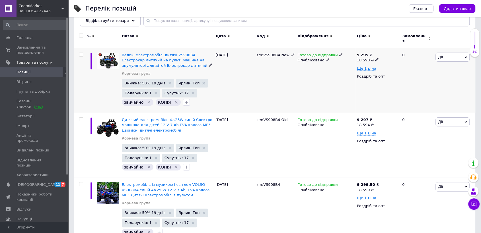
scroll to position [126, 0]
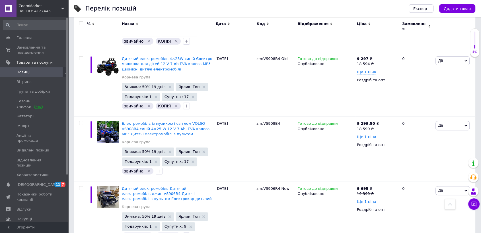
click at [452, 9] on span "Додати товар" at bounding box center [457, 9] width 27 height 4
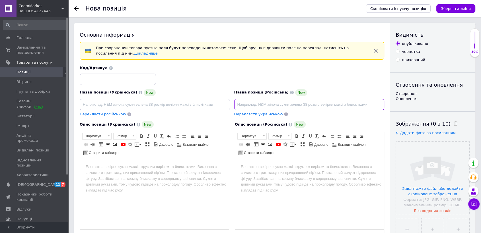
click at [317, 103] on input at bounding box center [309, 104] width 150 height 11
paste input "Детский электромобиль на радиоуправлении VOLSO VS908R4 красный 4×25W 12V 7Ah, E…"
type input "Детский электромобиль на радиоуправлении VOLSO VS908R4 красный 4×25W 12V 7Ah, E…"
click at [328, 176] on html at bounding box center [309, 166] width 149 height 17
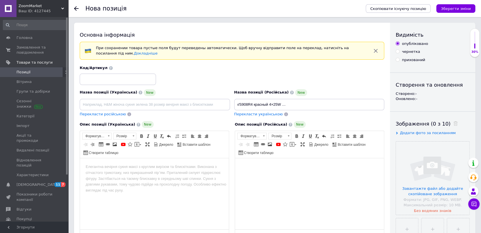
scroll to position [0, 0]
click at [290, 145] on span at bounding box center [292, 144] width 5 height 5
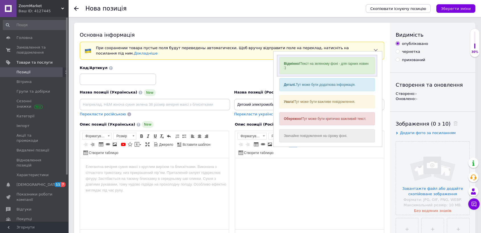
click at [307, 75] on div "Відмінно! Текст на зеленому фоні - для гарних новин :)" at bounding box center [327, 65] width 100 height 21
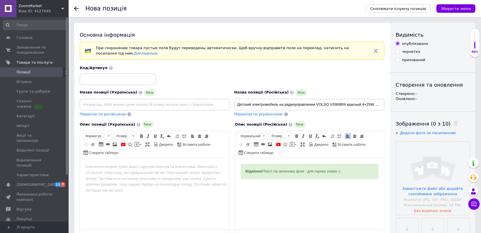
drag, startPoint x: 241, startPoint y: 173, endPoint x: 375, endPoint y: 164, distance: 134.3
click at [375, 164] on div "Відмінно! Текст на зеленому фоні - для гарних новин :)" at bounding box center [309, 171] width 137 height 15
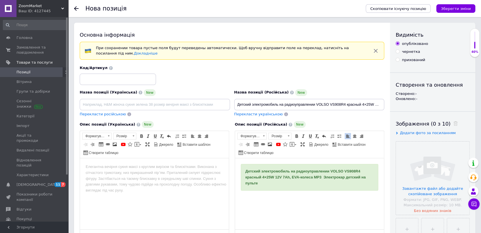
click at [290, 195] on p "Редактор, 0DBC63FC-6F5F-4CA9-8227-EB51891FE9BD" at bounding box center [309, 198] width 137 height 6
click at [244, 170] on div "Детский электромобиль на радиоуправлении VOLSO VS908R4 красный 4×25W 12V 7Ah, E…" at bounding box center [309, 177] width 137 height 27
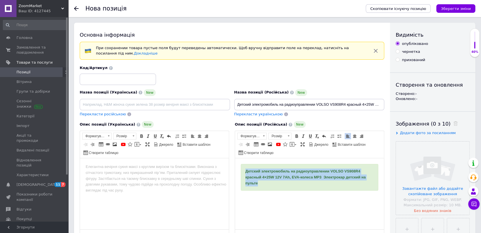
drag, startPoint x: 243, startPoint y: 169, endPoint x: 266, endPoint y: 177, distance: 24.5
click at [264, 182] on div "Детский электромобиль на радиоуправлении VOLSO VS908R4 красный 4×25W 12V 7Ah, E…" at bounding box center [309, 177] width 137 height 27
click at [353, 135] on span at bounding box center [354, 136] width 5 height 5
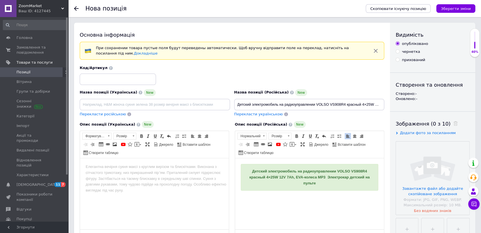
click at [322, 206] on html "Детский электромобиль на радиоуправлении VOLSO VS908R4 красный 4×25W 12V 7Ah, E…" at bounding box center [309, 182] width 149 height 48
drag, startPoint x: 188, startPoint y: 200, endPoint x: 280, endPoint y: 305, distance: 139.9
click at [188, 176] on html at bounding box center [154, 166] width 149 height 17
click at [135, 143] on span at bounding box center [137, 144] width 5 height 5
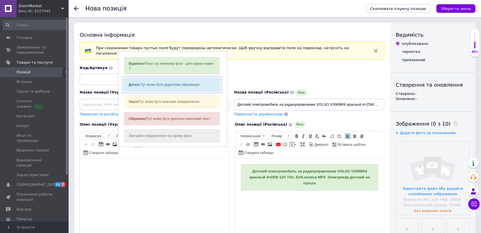
click at [154, 85] on div "Деталі. Тут може бути додаткова інформація." at bounding box center [172, 84] width 96 height 13
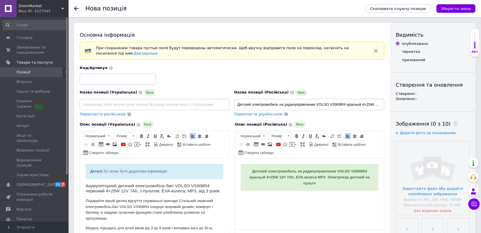
scroll to position [219, 0]
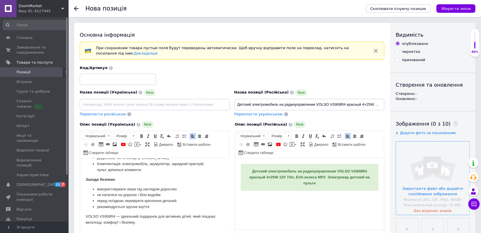
click at [405, 170] on input "file" at bounding box center [432, 178] width 73 height 73
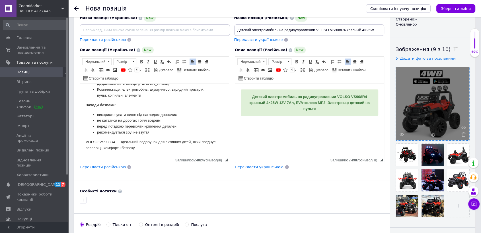
scroll to position [95, 0]
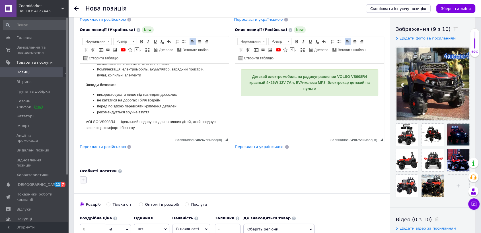
click at [86, 180] on button "button" at bounding box center [83, 180] width 7 height 7
type input "зв"
drag, startPoint x: 102, startPoint y: 205, endPoint x: 118, endPoint y: 212, distance: 17.9
click at [102, 206] on label "звичайна" at bounding box center [98, 207] width 18 height 4
checkbox input "true"
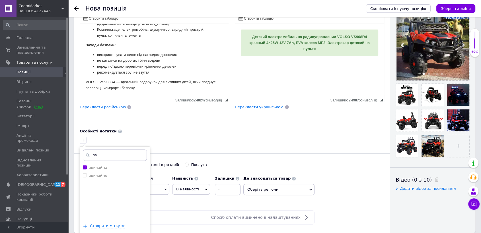
scroll to position [158, 0]
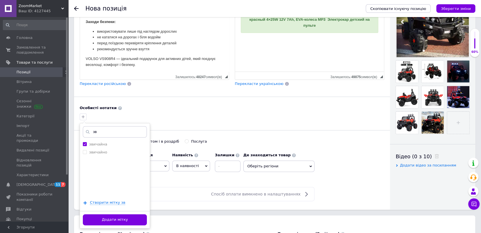
drag, startPoint x: 139, startPoint y: 214, endPoint x: 138, endPoint y: 219, distance: 5.8
click at [139, 215] on button "Додати мітку" at bounding box center [115, 220] width 64 height 11
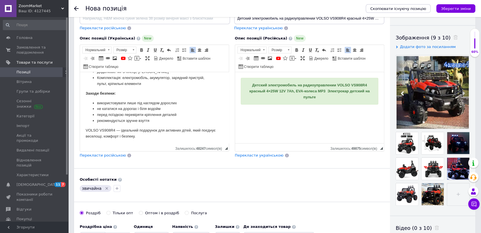
scroll to position [32, 0]
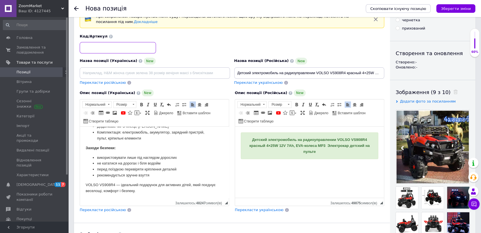
click at [107, 45] on input at bounding box center [118, 47] width 76 height 11
paste input "VS908R4"
click at [78, 46] on div "Код/Артикул VS908R4" at bounding box center [232, 44] width 309 height 24
click at [81, 48] on input "VS908R4" at bounding box center [118, 47] width 76 height 11
click at [81, 47] on input ":VS908R4" at bounding box center [118, 47] width 76 height 11
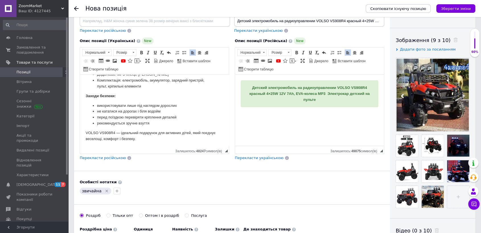
scroll to position [158, 0]
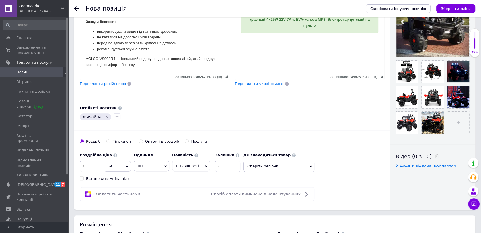
type input "zm:VS908R4"
click at [145, 142] on div "Оптом і в роздріб" at bounding box center [162, 141] width 34 height 5
click at [141, 142] on input "Оптом і в роздріб" at bounding box center [141, 141] width 4 height 4
radio input "true"
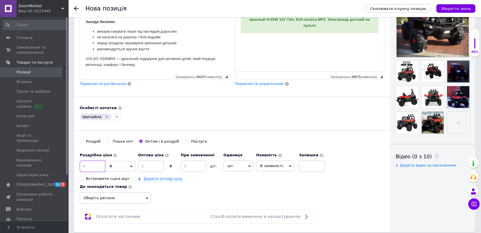
click at [91, 167] on input at bounding box center [93, 166] width 26 height 11
type input "18599"
click at [147, 165] on input at bounding box center [151, 166] width 26 height 11
type input "9000"
drag, startPoint x: 192, startPoint y: 163, endPoint x: 194, endPoint y: 166, distance: 4.0
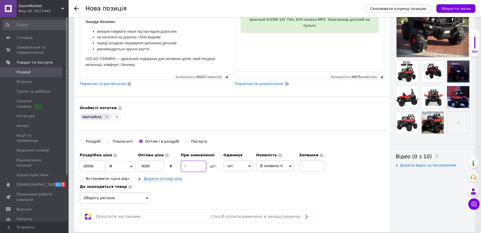
click at [194, 166] on input at bounding box center [194, 166] width 26 height 11
type input "5"
click at [237, 161] on span "шт." at bounding box center [238, 166] width 30 height 11
click at [239, 196] on li "комплект" at bounding box center [241, 200] width 35 height 8
click at [275, 167] on span "В наявності" at bounding box center [275, 166] width 23 height 4
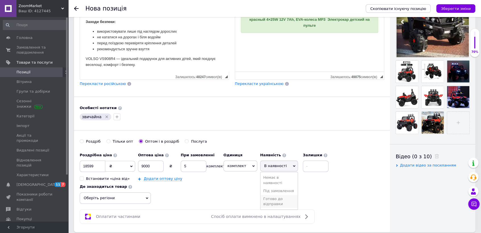
click at [270, 196] on li "Готово до відправки" at bounding box center [278, 201] width 37 height 13
click at [137, 197] on span "Оберіть регіони" at bounding box center [115, 198] width 71 height 11
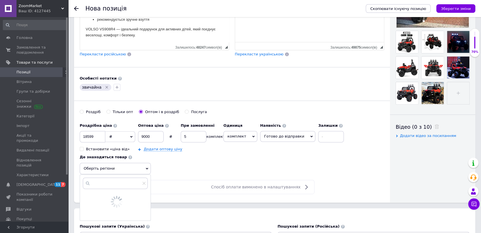
scroll to position [221, 0]
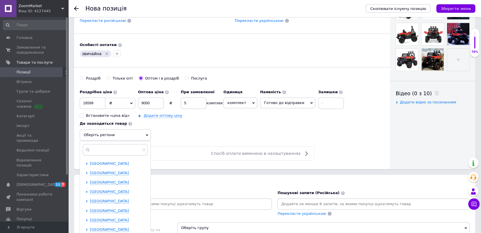
click at [100, 162] on span "[GEOGRAPHIC_DATA]" at bounding box center [109, 164] width 39 height 4
click at [109, 172] on span "[GEOGRAPHIC_DATA]" at bounding box center [119, 173] width 39 height 4
checkbox input "true"
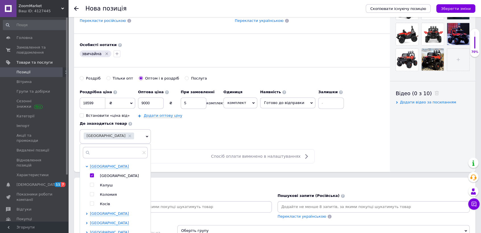
click at [105, 182] on ul "[GEOGRAPHIC_DATA] Калуш Коломия [PERSON_NAME]" at bounding box center [118, 191] width 57 height 34
click at [107, 193] on span "Коломия" at bounding box center [108, 195] width 17 height 4
checkbox input "true"
click at [105, 182] on ul "[GEOGRAPHIC_DATA] Калуш Коломия [PERSON_NAME]" at bounding box center [122, 191] width 64 height 34
click at [109, 184] on span "Калуш" at bounding box center [106, 185] width 13 height 4
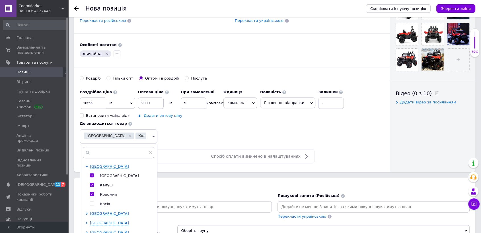
checkbox input "true"
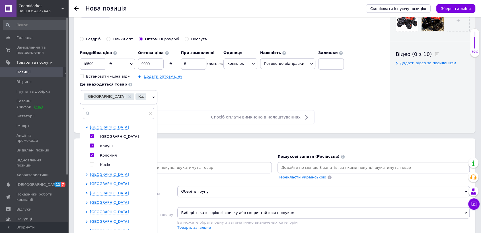
scroll to position [348, 0]
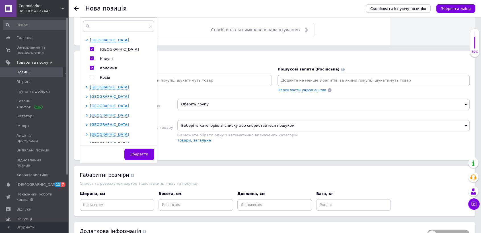
click at [141, 155] on span "Зберегти" at bounding box center [139, 154] width 18 height 4
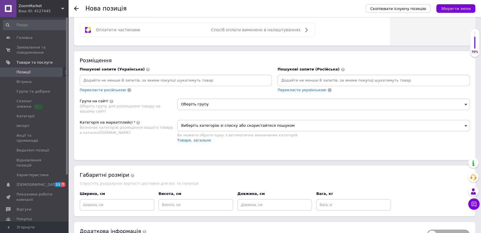
click at [313, 82] on input at bounding box center [374, 80] width 190 height 9
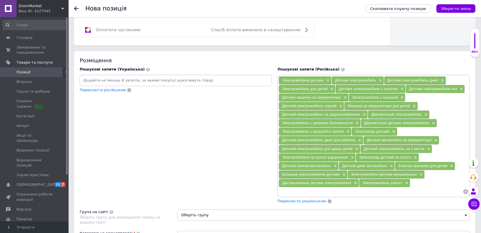
click at [294, 199] on span "Перекласти українською" at bounding box center [301, 201] width 49 height 4
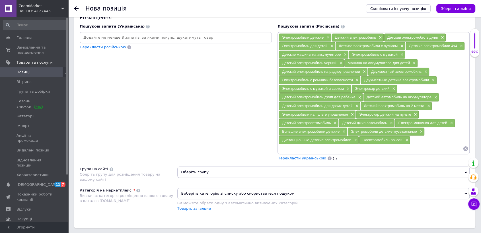
scroll to position [442, 0]
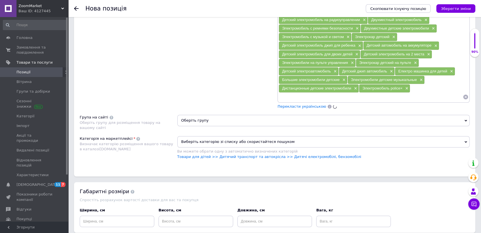
click at [272, 155] on link "Товари для дітей >> Дитячий транспорт та автокрісла >> Дитячі електромобілі, бе…" at bounding box center [269, 157] width 184 height 4
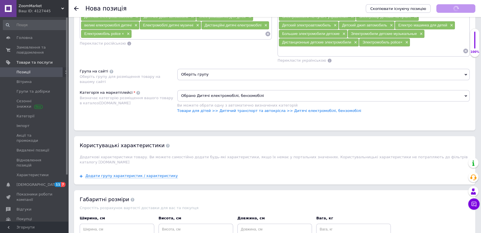
scroll to position [544, 0]
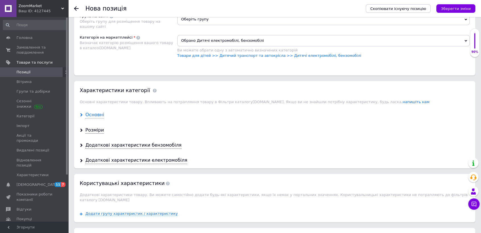
click at [91, 112] on div "Основні" at bounding box center [94, 115] width 19 height 7
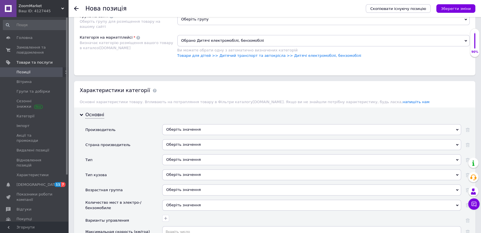
click at [165, 155] on div "Оберіть значення" at bounding box center [311, 160] width 299 height 11
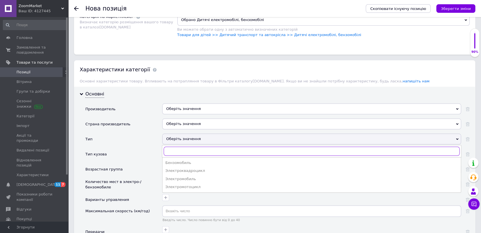
scroll to position [575, 0]
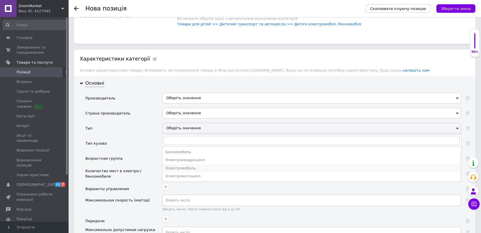
click at [182, 166] on div "Электромобиль" at bounding box center [311, 168] width 293 height 5
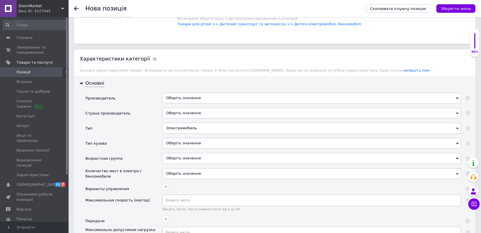
click at [177, 140] on div "Оберіть значення" at bounding box center [311, 143] width 299 height 11
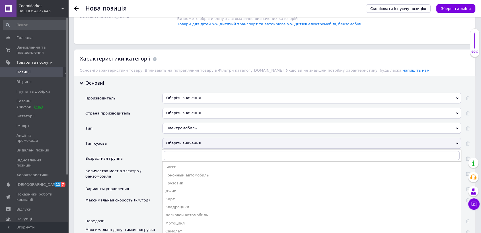
click at [178, 165] on div "Багги" at bounding box center [311, 167] width 293 height 5
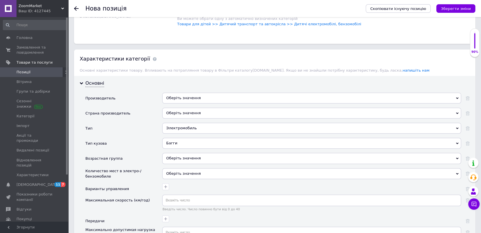
click at [178, 159] on div "Оберіть значення" at bounding box center [311, 158] width 299 height 11
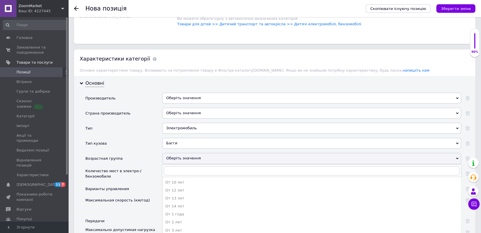
click at [173, 228] on div "От 3 лет" at bounding box center [311, 230] width 293 height 5
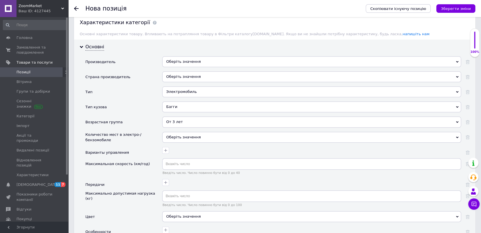
scroll to position [639, 0]
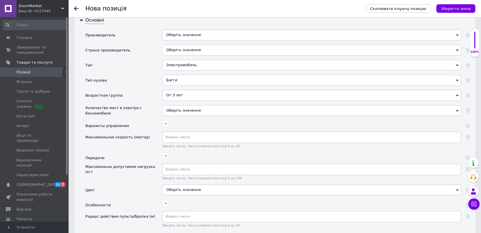
drag, startPoint x: 184, startPoint y: 106, endPoint x: 186, endPoint y: 109, distance: 2.9
click at [186, 109] on div "Оберіть значення" at bounding box center [311, 110] width 299 height 11
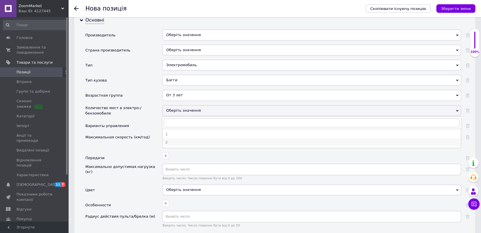
click at [168, 140] on div "2" at bounding box center [311, 142] width 293 height 5
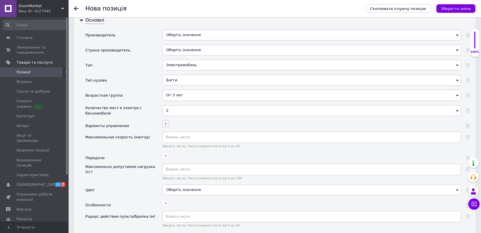
click at [166, 122] on icon "button" at bounding box center [165, 123] width 3 height 3
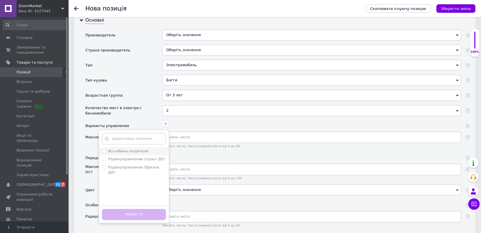
click at [122, 149] on label "Из кабины водителя" at bounding box center [128, 151] width 40 height 4
checkbox водителя "true"
click at [125, 157] on label "Радиоуправление (пульт ДУ)" at bounding box center [136, 159] width 57 height 4
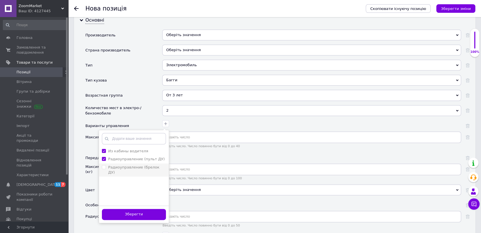
checkbox ДУ\) "true"
click at [135, 209] on button "Зберегти" at bounding box center [134, 214] width 64 height 11
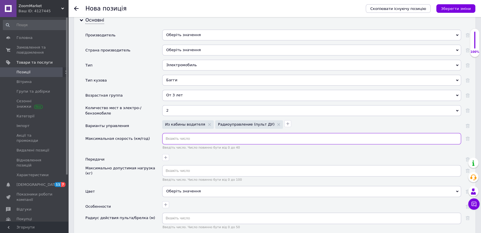
click at [176, 137] on input "text" at bounding box center [311, 138] width 299 height 11
type input "6"
click at [165, 156] on icon "button" at bounding box center [165, 157] width 3 height 3
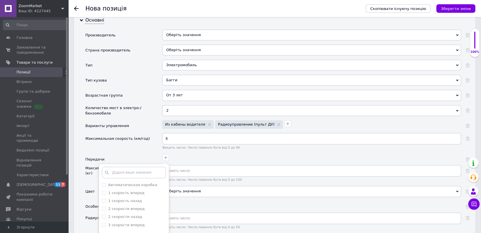
click at [182, 153] on div "Автоматическая коробка 1 скорость вперед 1 скорость назад 2 скорости вперед 2 с…" at bounding box center [311, 157] width 300 height 8
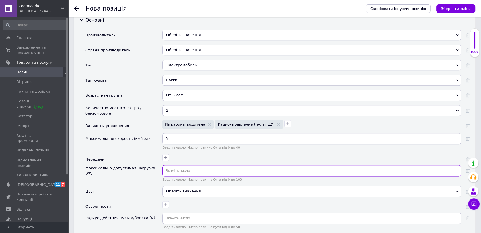
click at [180, 172] on input "text" at bounding box center [311, 170] width 299 height 11
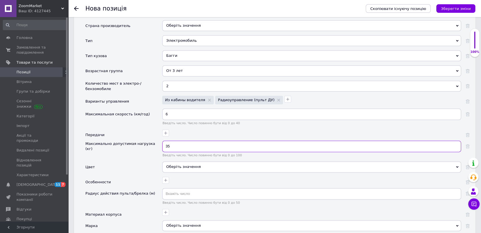
scroll to position [733, 0]
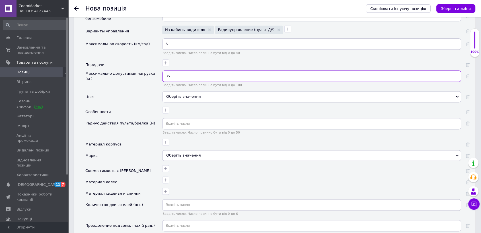
type input "35"
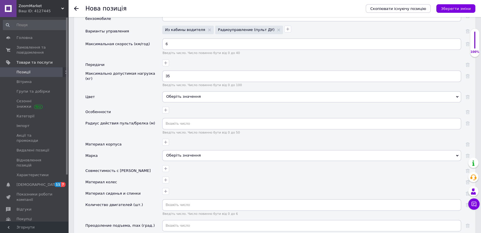
drag, startPoint x: 176, startPoint y: 93, endPoint x: 180, endPoint y: 97, distance: 5.6
click at [180, 97] on div "Оберіть значення" at bounding box center [311, 96] width 299 height 11
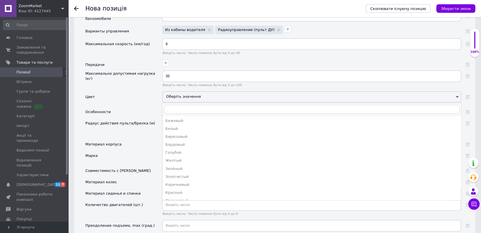
click at [184, 190] on div "Красный" at bounding box center [311, 192] width 293 height 5
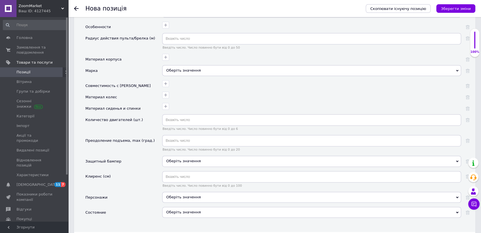
scroll to position [891, 0]
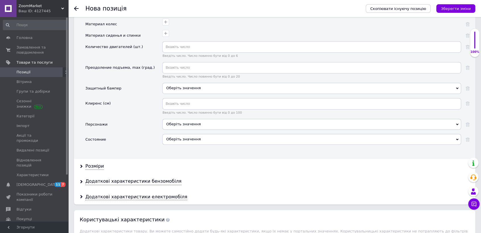
click at [179, 134] on div "Оберіть значення" at bounding box center [311, 139] width 299 height 11
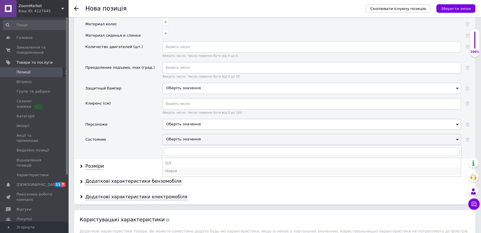
click at [180, 169] on div "Новое" at bounding box center [311, 171] width 293 height 5
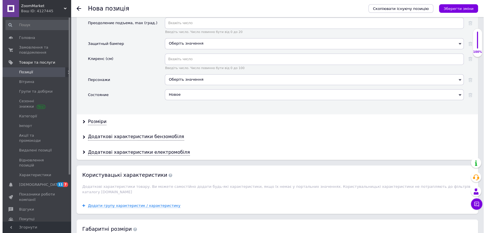
scroll to position [986, 0]
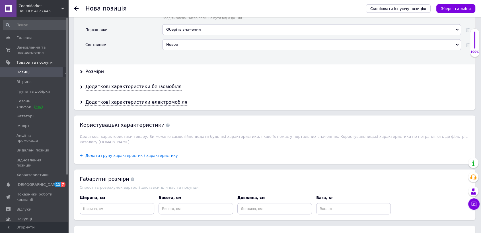
click at [150, 153] on span "Додати групу характеристик / характеристику" at bounding box center [131, 155] width 92 height 5
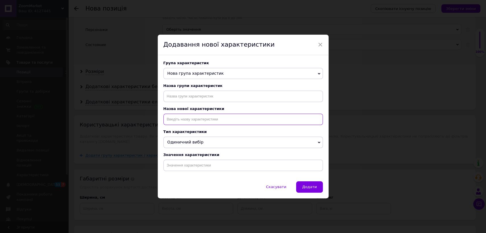
click at [212, 120] on input at bounding box center [242, 119] width 159 height 11
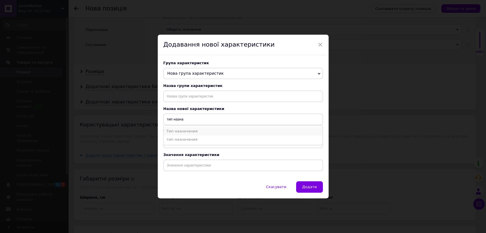
click at [183, 134] on li "Тип назначения" at bounding box center [243, 131] width 159 height 8
type input "Тип назначения"
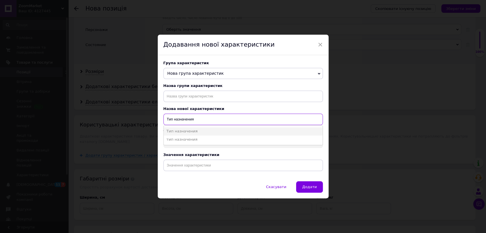
drag, startPoint x: 166, startPoint y: 120, endPoint x: 206, endPoint y: 109, distance: 40.7
click at [207, 116] on input "Тип назначения" at bounding box center [242, 119] width 159 height 11
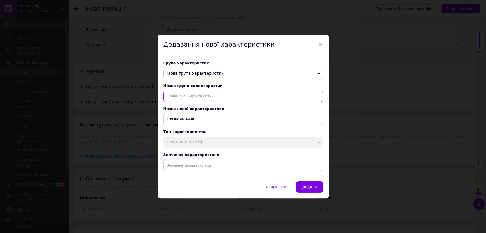
paste input "Тип назначения"
click at [196, 94] on input "text" at bounding box center [242, 96] width 159 height 11
type input "Тип назначения"
click at [202, 168] on input at bounding box center [242, 165] width 159 height 11
paste input "Детский электромобиль на радиоуправлении VOLSO VS908R4 красный 4×25W 12V 7Ah, E…"
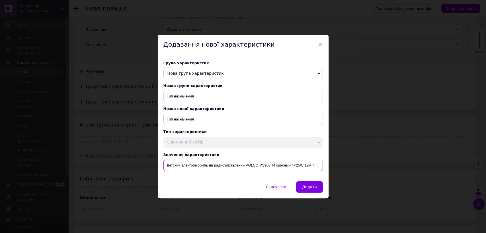
scroll to position [0, 84]
type input "Детский электромобиль на радиоуправлении VOLSO VS908R4 красный 4×25W 12V 7Ah, E…"
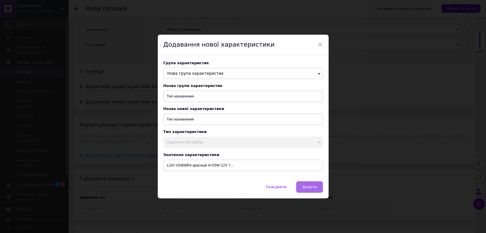
click at [307, 188] on span "Додати" at bounding box center [309, 187] width 15 height 4
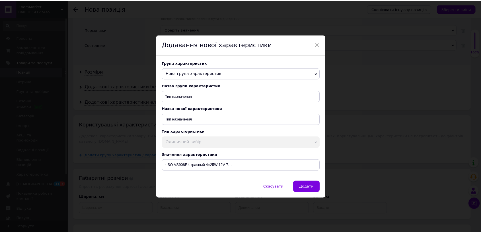
scroll to position [0, 0]
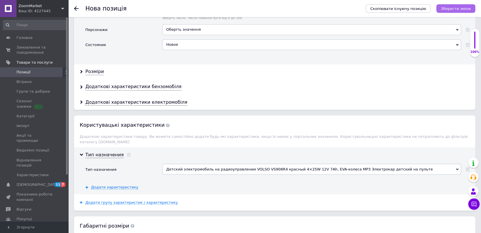
click at [456, 7] on icon "Зберегти зміни" at bounding box center [456, 9] width 30 height 4
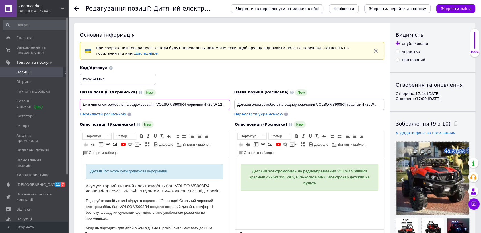
scroll to position [0, 91]
drag, startPoint x: 81, startPoint y: 103, endPoint x: 238, endPoint y: 106, distance: 156.8
click at [238, 106] on div "Назва позиції (Українська) New Дитячий електромобіль на радіокеруванні VOLSO VS…" at bounding box center [232, 91] width 309 height 56
drag, startPoint x: 87, startPoint y: 172, endPoint x: 192, endPoint y: 166, distance: 104.9
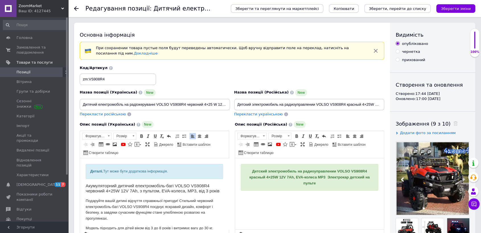
click at [190, 169] on div "Деталі. Тут може бути додаткова інформація." at bounding box center [154, 171] width 137 height 15
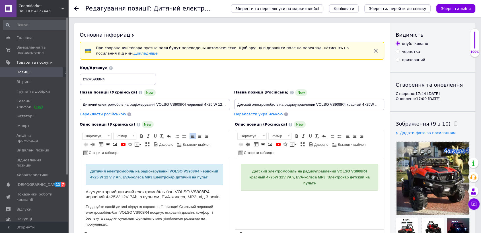
click at [198, 139] on span "По лівому краю По центру По правому краю" at bounding box center [199, 136] width 20 height 7
click at [198, 137] on span at bounding box center [199, 136] width 5 height 5
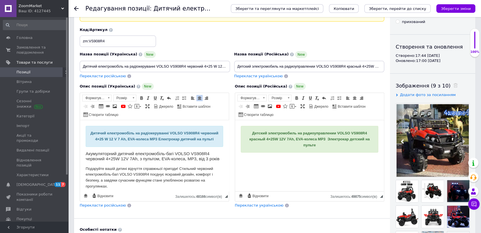
scroll to position [63, 0]
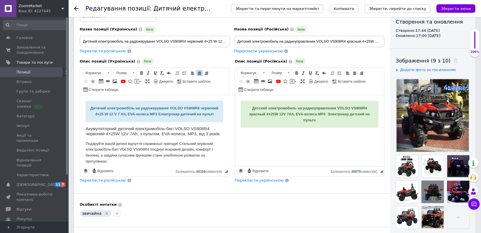
click at [424, 198] on icon at bounding box center [425, 198] width 4 height 4
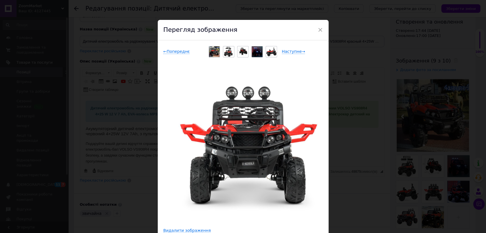
click at [135, 151] on div "× Перегляд зображення ← Попереднє Наступне → Видалити зображення Видалити всі з…" at bounding box center [243, 116] width 486 height 233
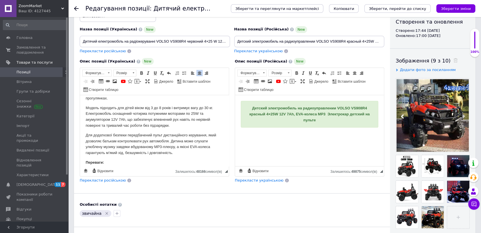
click at [182, 129] on p "Модель підходить для дітей віком від 3 до 8 років і витримує вагу до 30 кг. Еле…" at bounding box center [154, 117] width 137 height 24
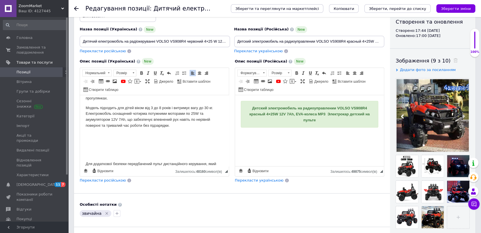
scroll to position [64, 0]
click at [96, 150] on body "Дитячий електромобіль на радіокеруванні VOLSO VS908R4 червоний 4×25 W 12 V 7 Ah…" at bounding box center [154, 194] width 137 height 315
click at [112, 80] on span at bounding box center [114, 81] width 5 height 5
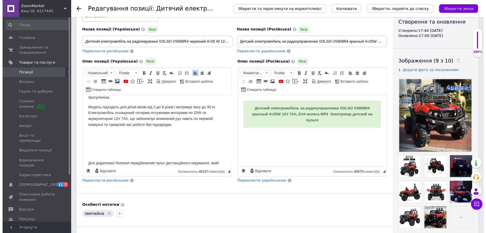
scroll to position [60, 0]
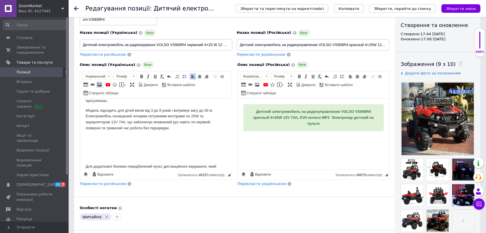
select select
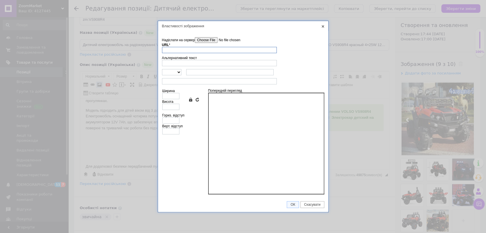
scroll to position [59, 0]
paste input "[URL][DOMAIN_NAME]"
type input "[URL][DOMAIN_NAME]"
type input "619"
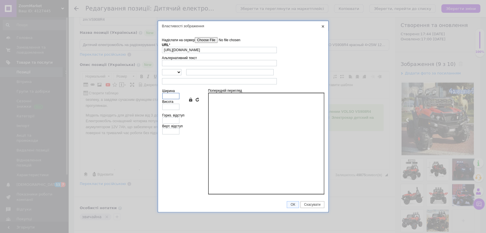
type input "534"
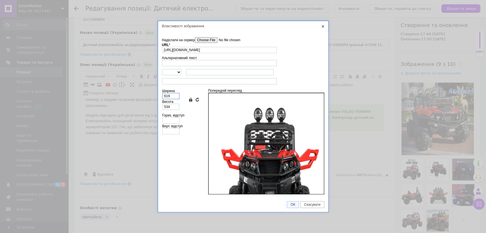
drag, startPoint x: 162, startPoint y: 94, endPoint x: 153, endPoint y: 93, distance: 8.3
click at [153, 93] on div "Властивості зображення X Інформація про зображення Надіслати на сервер undefine…" at bounding box center [243, 116] width 486 height 233
type input "4"
type input "3"
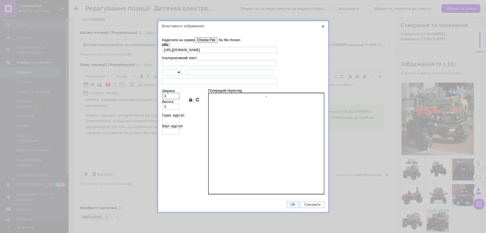
type input "40"
type input "35"
type input "400"
type input "345"
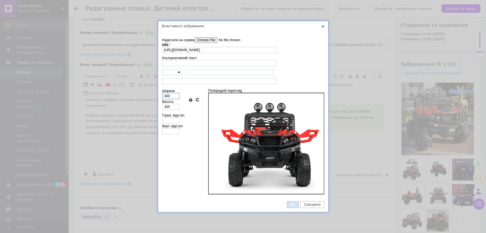
type input "400"
click at [289, 205] on span "ОК" at bounding box center [292, 205] width 11 height 4
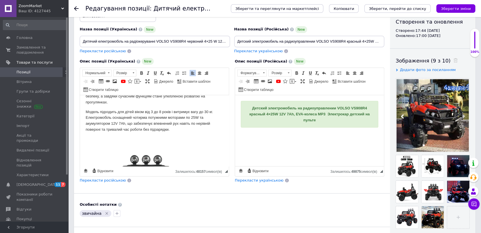
scroll to position [149, 0]
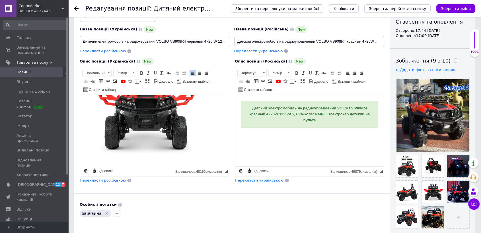
click at [105, 181] on span "Перекласти російською" at bounding box center [103, 180] width 46 height 4
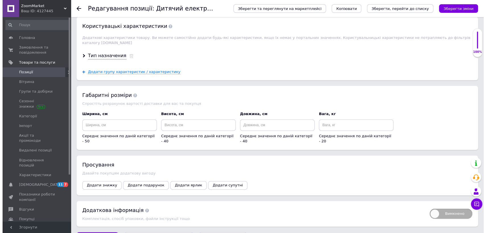
scroll to position [702, 0]
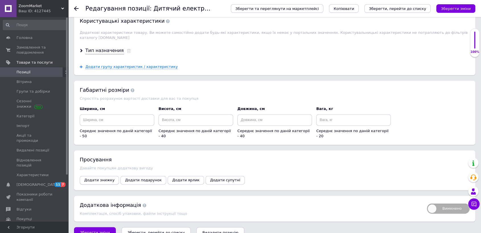
click at [104, 178] on span "Додати знижку" at bounding box center [99, 180] width 30 height 4
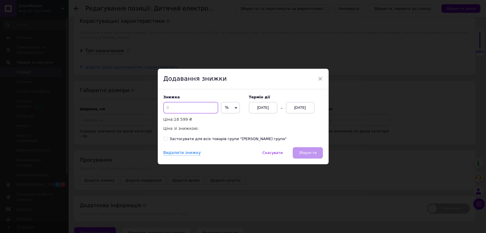
click at [195, 106] on input at bounding box center [190, 107] width 55 height 11
type input "50"
click at [302, 110] on div "[DATE]" at bounding box center [300, 107] width 28 height 11
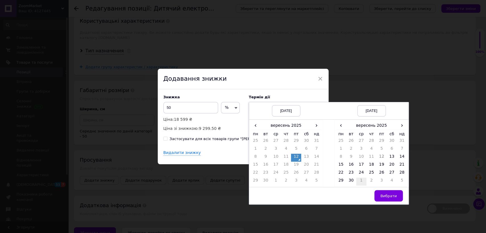
click at [357, 180] on td "1" at bounding box center [361, 182] width 10 height 8
click at [387, 198] on span "Вибрати" at bounding box center [388, 196] width 17 height 4
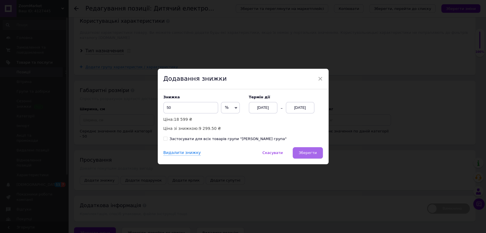
click at [312, 152] on span "Зберегти" at bounding box center [307, 153] width 18 height 4
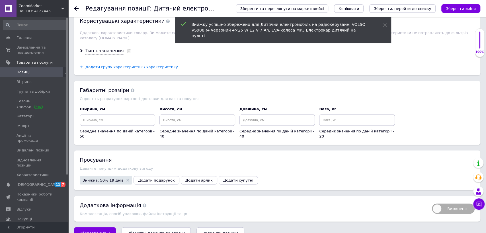
scroll to position [690, 0]
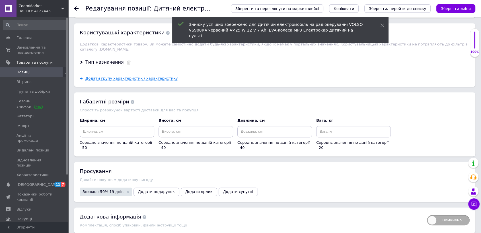
click at [145, 178] on div "Давайте покупцям додаткову вигоду" at bounding box center [275, 180] width 390 height 4
click at [147, 190] on span "Додати подарунок" at bounding box center [156, 192] width 37 height 4
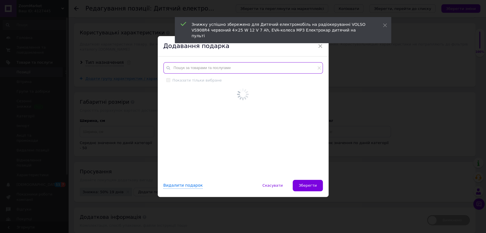
click at [221, 65] on input "text" at bounding box center [242, 67] width 159 height 11
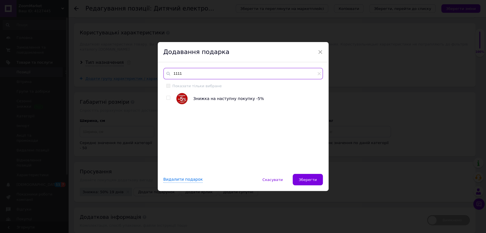
type input "1111"
click at [177, 97] on img at bounding box center [181, 98] width 11 height 11
checkbox input "true"
drag, startPoint x: 309, startPoint y: 178, endPoint x: 301, endPoint y: 180, distance: 8.6
click at [310, 178] on span "Зберегти" at bounding box center [307, 180] width 18 height 4
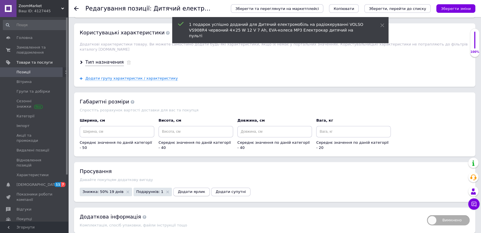
click at [180, 190] on span "Додати ярлик" at bounding box center [191, 192] width 27 height 4
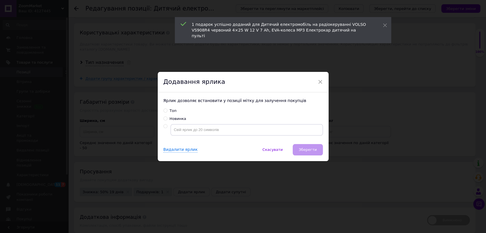
click at [170, 110] on div "Топ" at bounding box center [173, 110] width 7 height 5
click at [167, 110] on input "Топ" at bounding box center [165, 111] width 4 height 4
radio input "true"
click at [302, 146] on button "Зберегти" at bounding box center [308, 149] width 30 height 11
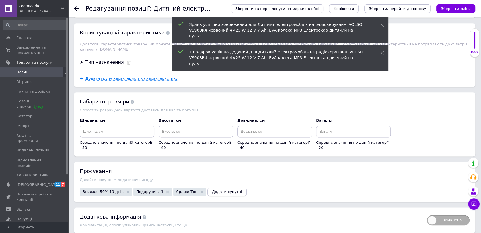
click at [220, 190] on span "Додати супутні" at bounding box center [227, 192] width 30 height 4
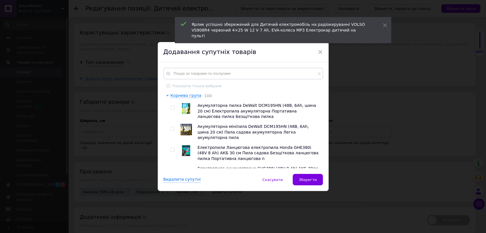
click at [185, 111] on img at bounding box center [186, 108] width 8 height 11
checkbox input "true"
drag, startPoint x: 186, startPoint y: 130, endPoint x: 185, endPoint y: 144, distance: 14.0
click at [186, 130] on img at bounding box center [185, 129] width 11 height 11
checkbox input "true"
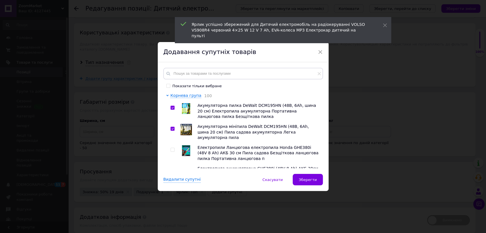
click at [187, 148] on img at bounding box center [186, 150] width 8 height 11
checkbox input "true"
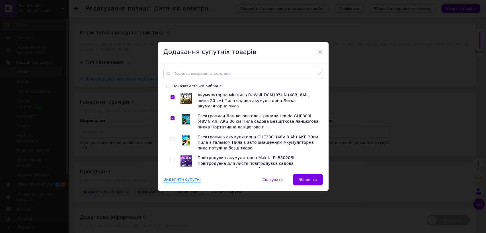
drag, startPoint x: 186, startPoint y: 135, endPoint x: 184, endPoint y: 158, distance: 22.6
click at [185, 136] on img at bounding box center [186, 140] width 8 height 11
checkbox input "true"
click at [184, 159] on img at bounding box center [185, 161] width 11 height 11
checkbox input "true"
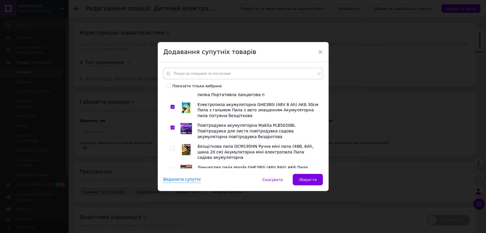
scroll to position [95, 0]
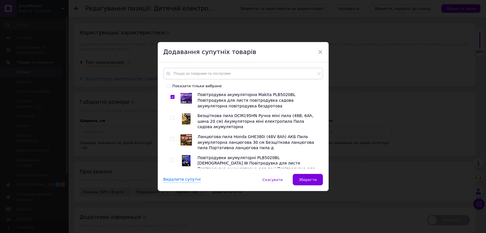
click at [184, 114] on img at bounding box center [186, 119] width 9 height 11
checkbox input "true"
click at [185, 134] on img at bounding box center [185, 139] width 11 height 11
checkbox input "true"
click at [186, 155] on img at bounding box center [186, 160] width 9 height 11
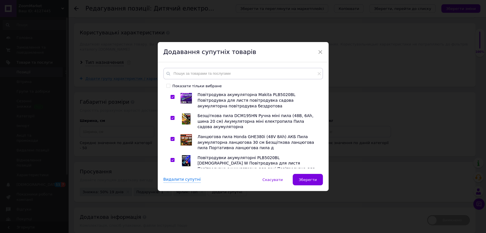
checkbox input "true"
click at [186, 188] on img at bounding box center [186, 188] width 0 height 0
checkbox input "true"
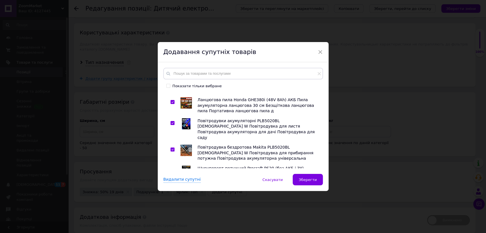
scroll to position [158, 0]
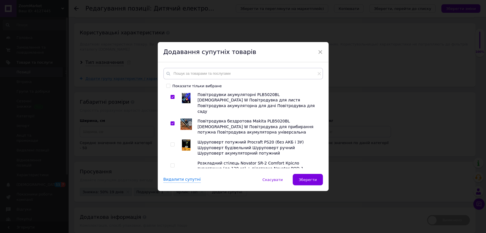
click at [184, 140] on img at bounding box center [186, 145] width 9 height 11
checkbox input "true"
click at [184, 161] on img at bounding box center [185, 166] width 11 height 11
checkbox input "true"
click at [186, 187] on img at bounding box center [186, 187] width 0 height 0
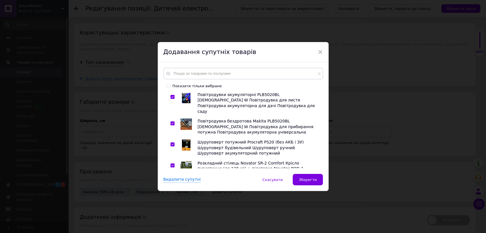
checkbox input "true"
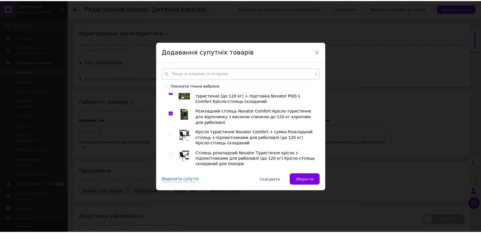
scroll to position [253, 0]
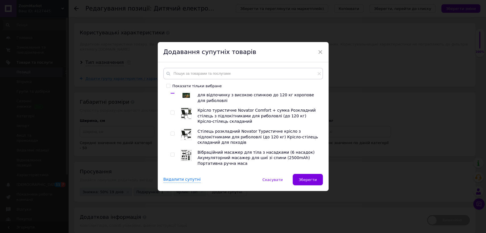
click at [185, 129] on img at bounding box center [186, 134] width 11 height 11
checkbox input "true"
click at [185, 150] on img at bounding box center [186, 155] width 11 height 11
checkbox input "true"
click at [186, 197] on img at bounding box center [186, 197] width 0 height 0
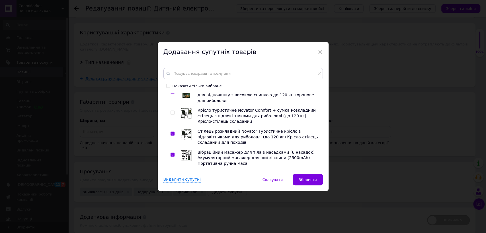
checkbox input "true"
click at [321, 179] on button "Зберегти" at bounding box center [308, 179] width 30 height 11
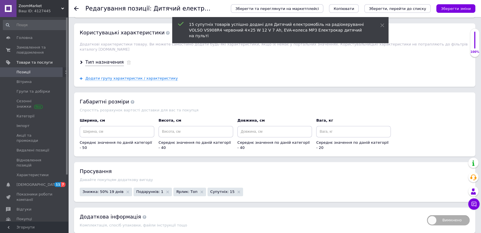
click at [465, 8] on icon "Зберегти зміни" at bounding box center [456, 9] width 30 height 4
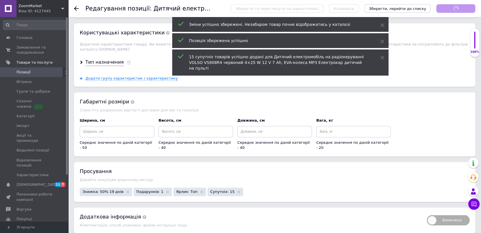
scroll to position [149, 0]
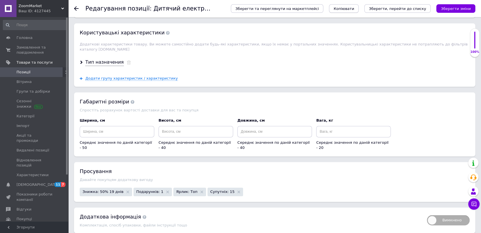
click at [354, 7] on span "Копіювати" at bounding box center [343, 9] width 20 height 4
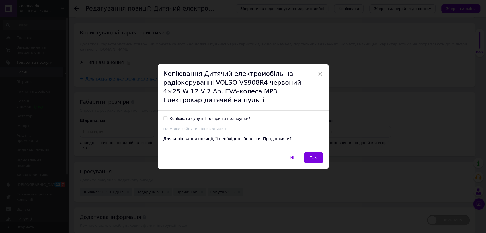
click at [190, 120] on div "Копіювати супутні товари та подарунки?" at bounding box center [210, 118] width 81 height 5
click at [167, 120] on input "Копіювати супутні товари та подарунки?" at bounding box center [165, 119] width 4 height 4
checkbox input "true"
click at [319, 158] on button "Так" at bounding box center [313, 157] width 19 height 11
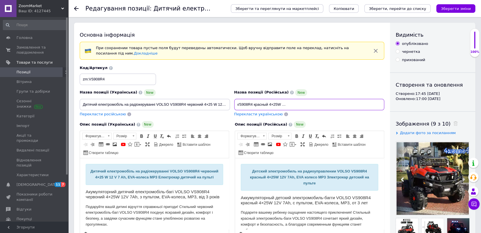
drag, startPoint x: 235, startPoint y: 104, endPoint x: 403, endPoint y: 99, distance: 168.8
click at [403, 99] on div "Основна інформація При сохранении товара пустые поля будут переведены автоматич…" at bounding box center [274, 208] width 401 height 370
paste input "лектромобиль с музыкой и светом красный 4×25W 12V 7Ah,EVA-колеса MP3 Детский ав…"
type input "Электромобиль с музыкой и светом красный 4×25W 12V 7Ah,EVA-колеса MP3 Детский а…"
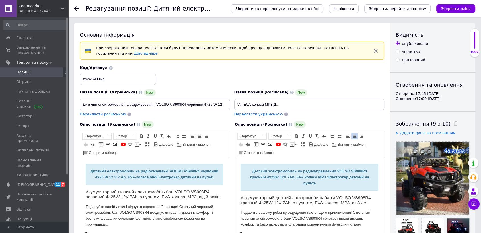
scroll to position [0, 0]
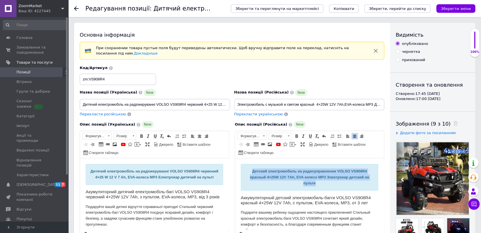
drag, startPoint x: 250, startPoint y: 171, endPoint x: 323, endPoint y: 183, distance: 73.9
click at [322, 184] on div "Детский электромобиль на радиоуправлении VOLSO VS908R4 красный 4×25W 12V 7Ah, E…" at bounding box center [309, 178] width 128 height 18
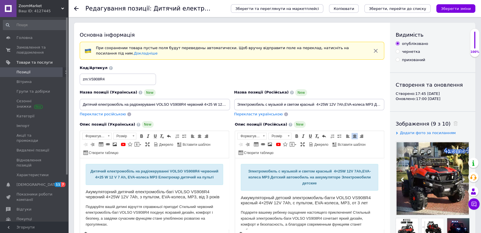
click at [242, 112] on span "Перекласти українською" at bounding box center [258, 114] width 49 height 4
type input "Електромобіль із музикою і світлом червоний 4×25W 12 V 7 Ah,EVA-колеса MP3 Дитя…"
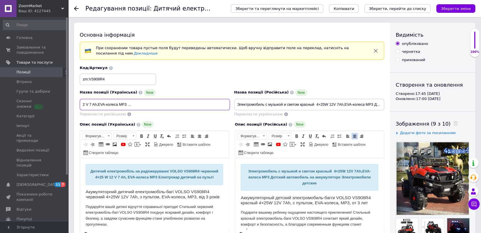
drag, startPoint x: 82, startPoint y: 103, endPoint x: 228, endPoint y: 122, distance: 147.2
click at [235, 104] on div "Назва позиції (Українська) New Електромобіль із музикою і світлом червоний 4×25…" at bounding box center [232, 91] width 309 height 56
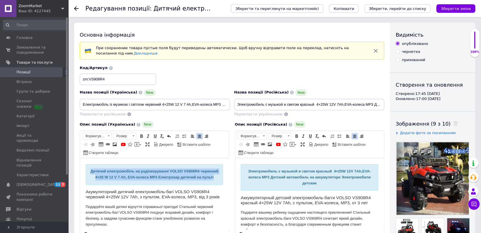
drag, startPoint x: 94, startPoint y: 170, endPoint x: 219, endPoint y: 187, distance: 125.2
click at [180, 181] on div "Дитячий електромобіль на радіокеруванні VOLSO VS908R4 червоний 4×25 W 12 V 7 Ah…" at bounding box center [154, 175] width 128 height 12
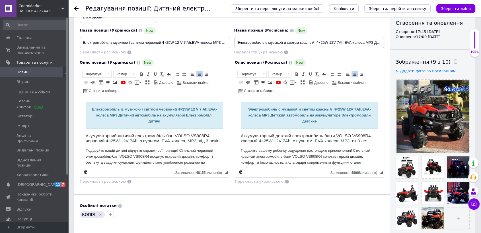
scroll to position [63, 0]
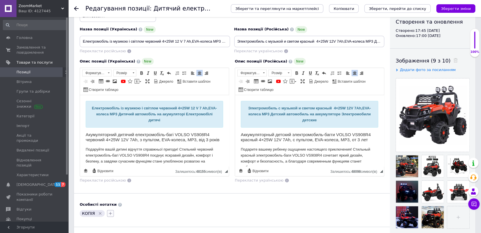
click at [108, 215] on icon "button" at bounding box center [110, 213] width 5 height 5
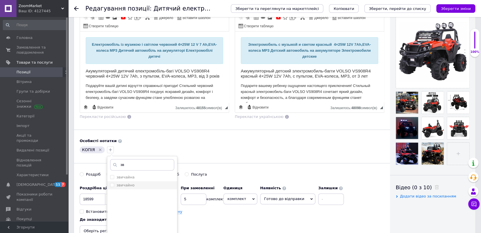
type input "зв"
click at [132, 183] on div "звичайно" at bounding box center [142, 185] width 64 height 5
checkbox input "true"
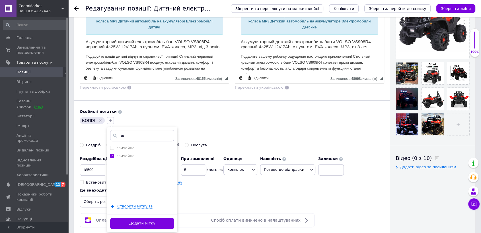
scroll to position [190, 0]
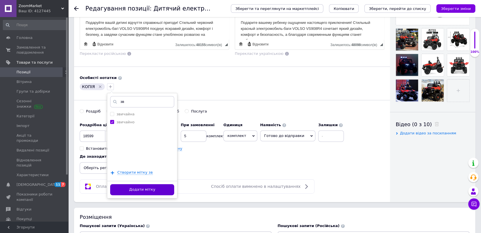
click at [156, 194] on button "Додати мітку" at bounding box center [142, 189] width 64 height 11
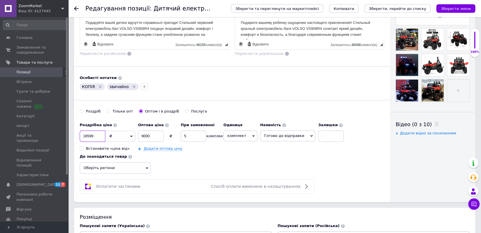
click at [94, 140] on input "18599" at bounding box center [93, 136] width 26 height 11
type input "18596"
click at [119, 167] on span "Оберіть регіони" at bounding box center [115, 167] width 71 height 11
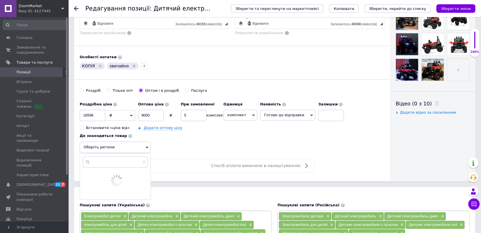
scroll to position [222, 0]
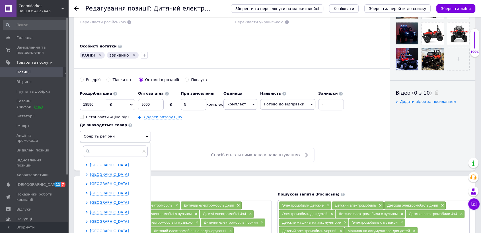
drag, startPoint x: 108, startPoint y: 161, endPoint x: 108, endPoint y: 164, distance: 3.8
click at [108, 162] on div "[GEOGRAPHIC_DATA] [GEOGRAPHIC_DATA] [GEOGRAPHIC_DATA] [GEOGRAPHIC_DATA] [GEOGRA…" at bounding box center [115, 215] width 71 height 145
click at [109, 165] on span "[GEOGRAPHIC_DATA]" at bounding box center [109, 165] width 39 height 4
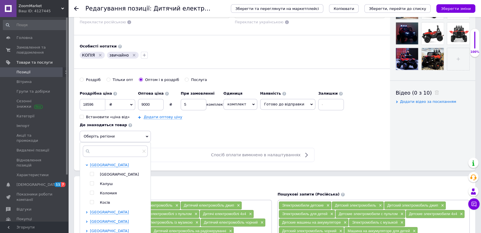
click at [112, 176] on span "[GEOGRAPHIC_DATA]" at bounding box center [119, 174] width 39 height 4
checkbox input "true"
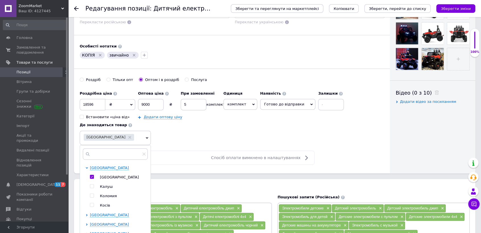
click at [106, 187] on span "Калуш" at bounding box center [106, 187] width 13 height 4
checkbox input "true"
click at [106, 194] on span "Коломия" at bounding box center [108, 196] width 17 height 4
checkbox input "true"
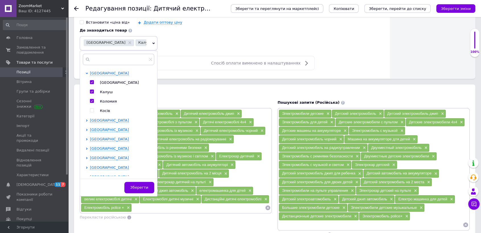
drag, startPoint x: 138, startPoint y: 186, endPoint x: 140, endPoint y: 190, distance: 4.1
click at [138, 186] on span "Зберегти" at bounding box center [139, 188] width 18 height 4
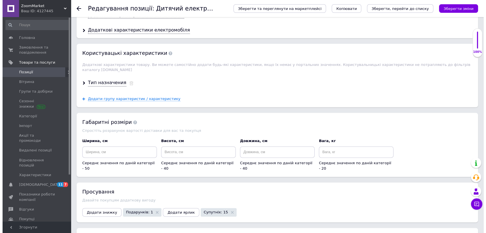
scroll to position [708, 0]
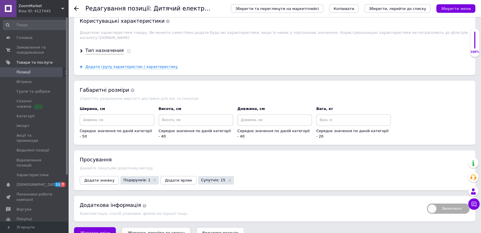
click at [98, 178] on span "Додати знижку" at bounding box center [99, 180] width 30 height 4
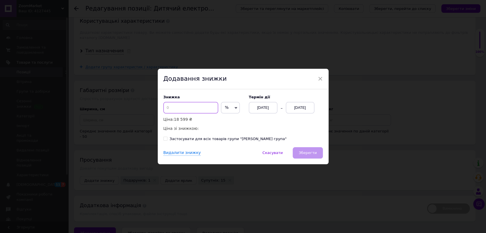
click at [185, 109] on input at bounding box center [190, 107] width 55 height 11
type input "50"
click at [305, 108] on div "[DATE]" at bounding box center [300, 107] width 28 height 11
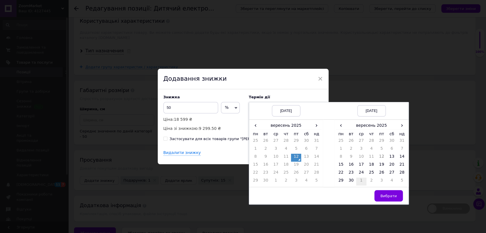
click at [361, 183] on td "1" at bounding box center [361, 182] width 10 height 8
click at [390, 198] on span "Вибрати" at bounding box center [388, 196] width 17 height 4
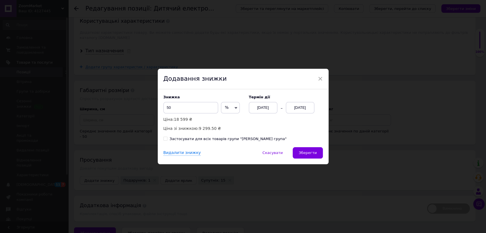
click at [308, 149] on button "Зберегти" at bounding box center [308, 152] width 30 height 11
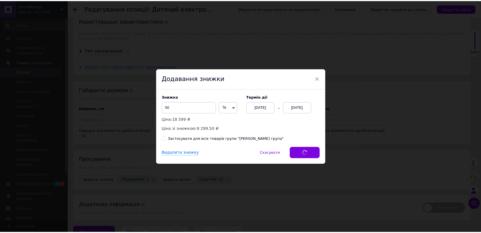
scroll to position [697, 0]
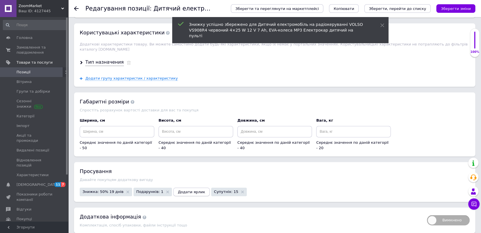
click at [178, 178] on div "Давайте покупцям додаткову вигоду" at bounding box center [275, 180] width 390 height 4
click at [178, 190] on span "Додати ярлик" at bounding box center [191, 192] width 27 height 4
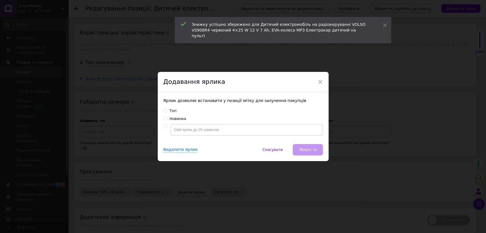
click at [169, 108] on div "Ярлик дозволяє встановити у позиції мітку для залучення покупців Топ Новинка" at bounding box center [243, 118] width 171 height 52
click at [170, 110] on div "Топ" at bounding box center [173, 110] width 7 height 5
click at [167, 110] on input "Топ" at bounding box center [165, 111] width 4 height 4
radio input "true"
click at [323, 152] on div "Видалити ярлик   Скасувати   Зберегти" at bounding box center [243, 152] width 171 height 17
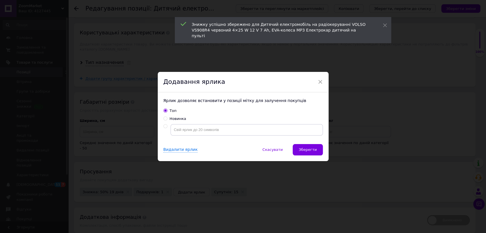
click at [323, 144] on div "Видалити ярлик   Скасувати   Зберегти" at bounding box center [243, 152] width 171 height 17
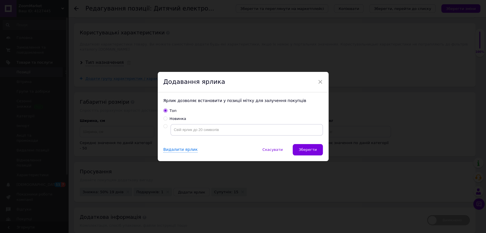
click at [316, 146] on button "Зберегти" at bounding box center [308, 149] width 30 height 11
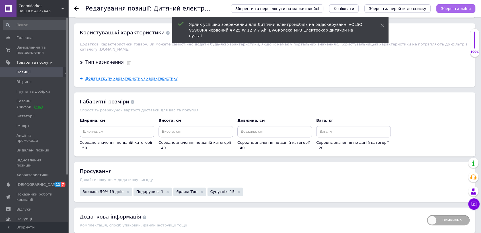
click at [461, 8] on icon "Зберегти зміни" at bounding box center [456, 9] width 30 height 4
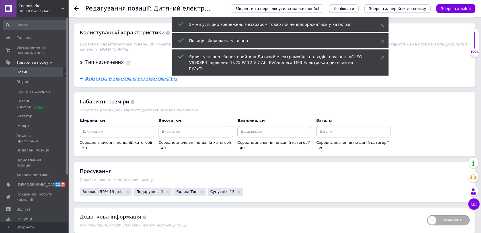
click at [354, 9] on span "Копіювати" at bounding box center [343, 9] width 20 height 4
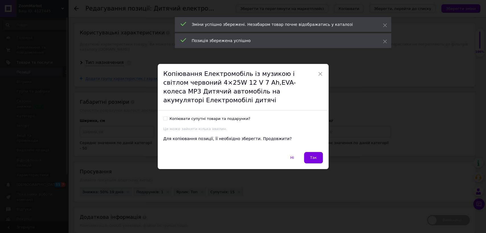
click at [197, 116] on div "Копіювати супутні товари та подарунки?" at bounding box center [210, 118] width 81 height 5
click at [167, 117] on input "Копіювати супутні товари та подарунки?" at bounding box center [165, 119] width 4 height 4
checkbox input "true"
click at [317, 153] on button "Так" at bounding box center [313, 157] width 19 height 11
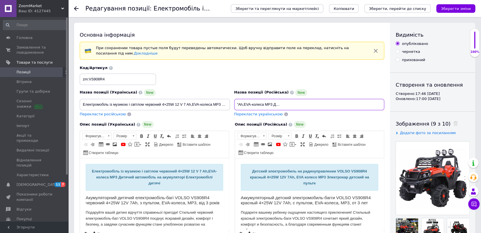
paste input "етский электромобиль Детский автомобиль на аккумуляторе VS908R4 Детские электро…"
drag, startPoint x: 236, startPoint y: 101, endPoint x: 398, endPoint y: 99, distance: 162.8
click at [398, 99] on div "Основна інформація При сохранении товара пустые поля будут переведены автоматич…" at bounding box center [274, 208] width 401 height 370
type input "Детский электромобиль Детский автомобиль на аккумуляторе VS908R4 Детские электр…"
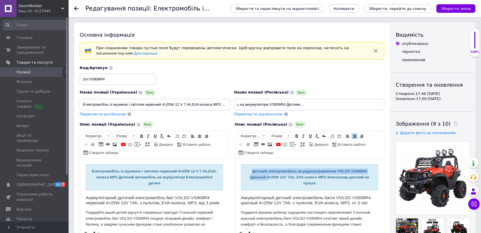
scroll to position [0, 0]
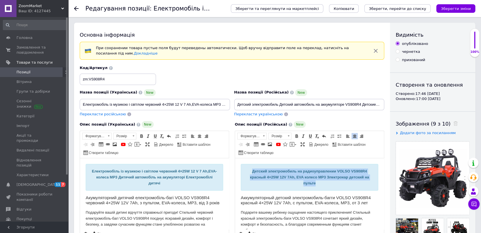
drag, startPoint x: 249, startPoint y: 169, endPoint x: 327, endPoint y: 183, distance: 79.4
click at [327, 183] on div "Детский электромобиль на радиоуправлении VOLSO VS908R4 красный 4×25W 12V 7Ah, E…" at bounding box center [309, 177] width 137 height 27
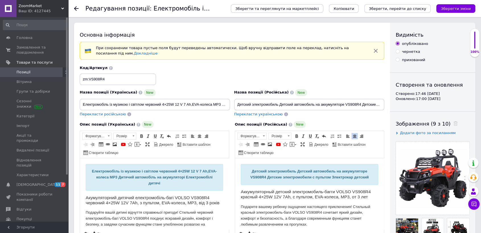
click at [244, 115] on span "Перекласти українською" at bounding box center [258, 114] width 49 height 4
type input "Дитячий електромобіль Дитячий автомобіль на акумуляторі VS908R4 Дитячі електром…"
drag, startPoint x: 82, startPoint y: 104, endPoint x: 244, endPoint y: 105, distance: 162.8
click at [244, 105] on div "Назва позиції (Українська) New Дитячий електромобіль Дитячий автомобіль на акум…" at bounding box center [232, 91] width 309 height 56
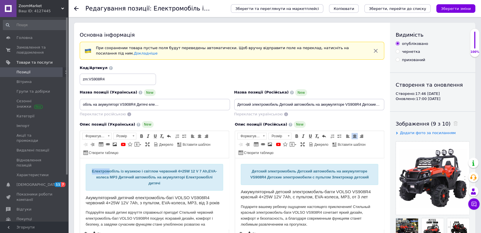
scroll to position [0, 0]
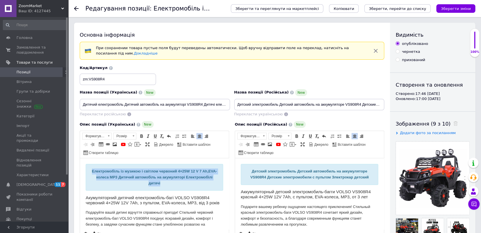
drag, startPoint x: 91, startPoint y: 171, endPoint x: 180, endPoint y: 185, distance: 89.9
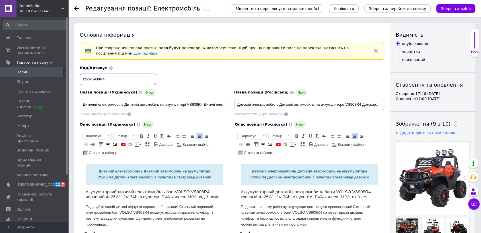
click at [132, 82] on input "zm:VS908R4" at bounding box center [118, 79] width 76 height 11
paste input "Old"
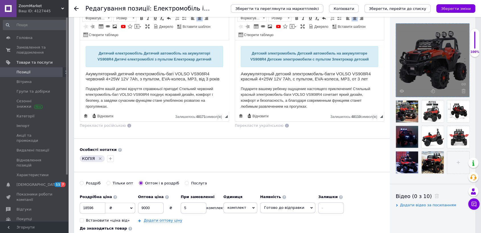
scroll to position [126, 0]
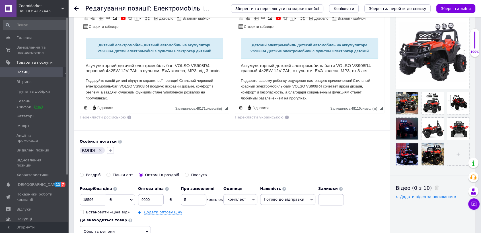
type input "zm:VS908R4 Old"
click at [452, 148] on input "file" at bounding box center [458, 154] width 22 height 22
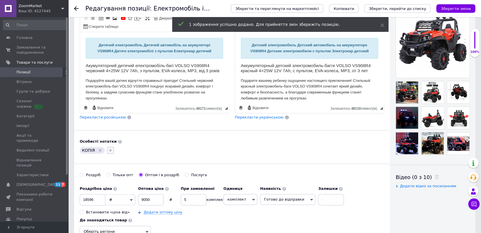
click at [110, 151] on icon "button" at bounding box center [110, 150] width 5 height 5
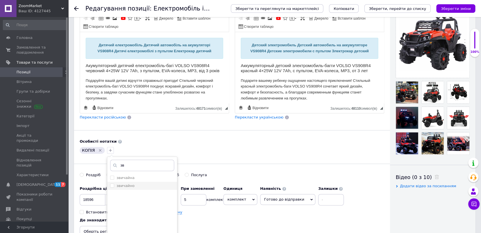
type input "зв"
click at [140, 185] on div "звичайно" at bounding box center [142, 186] width 64 height 5
checkbox input "true"
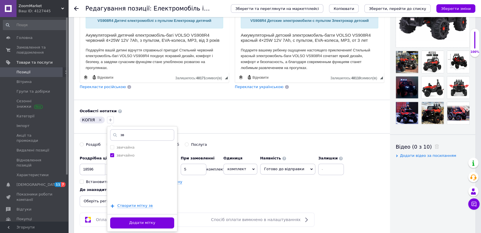
scroll to position [190, 0]
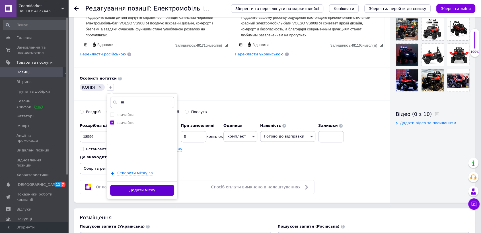
click at [152, 187] on button "Додати мітку" at bounding box center [142, 190] width 64 height 11
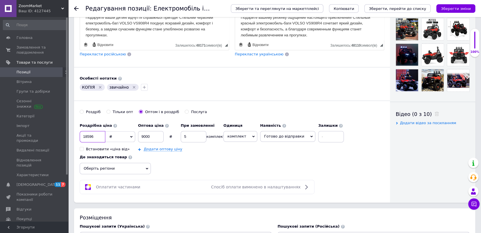
click at [103, 136] on input "18596" at bounding box center [93, 136] width 26 height 11
type input "18599"
click at [142, 167] on span "Оберіть регіони" at bounding box center [115, 168] width 71 height 11
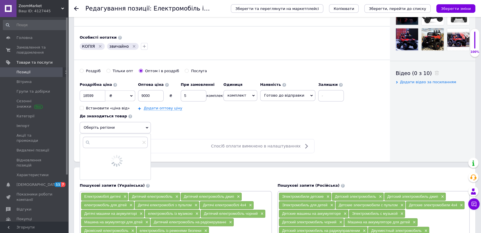
scroll to position [253, 0]
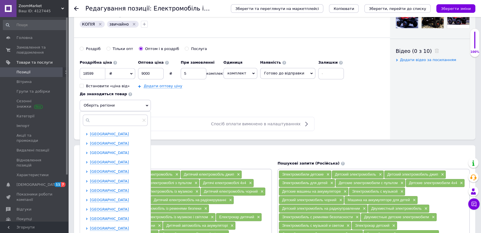
click at [108, 154] on span "[GEOGRAPHIC_DATA]" at bounding box center [109, 153] width 39 height 4
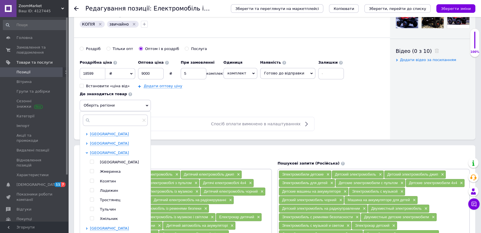
click at [106, 163] on span "[GEOGRAPHIC_DATA]" at bounding box center [119, 162] width 39 height 4
checkbox input "true"
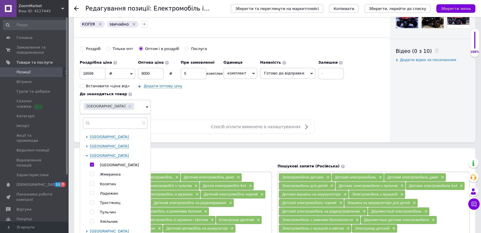
click at [107, 174] on span "Жмеринка" at bounding box center [110, 174] width 21 height 4
checkbox input "true"
click at [108, 183] on span "Козятин" at bounding box center [108, 184] width 16 height 4
checkbox input "true"
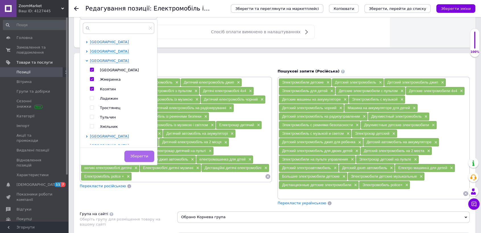
click at [142, 161] on button "Зберегти" at bounding box center [139, 156] width 30 height 11
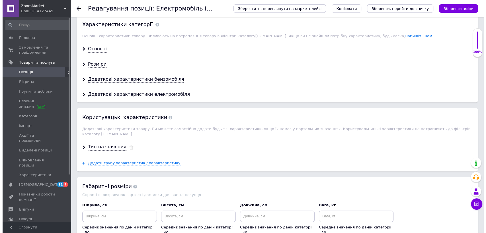
scroll to position [708, 0]
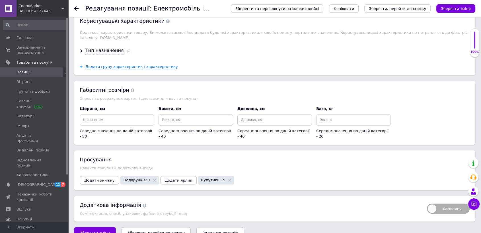
click at [96, 178] on span "Додати знижку" at bounding box center [99, 180] width 30 height 4
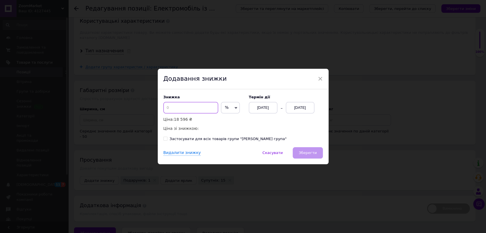
click at [200, 110] on input at bounding box center [190, 107] width 55 height 11
type input "50"
click at [292, 111] on div "[DATE]" at bounding box center [300, 107] width 28 height 11
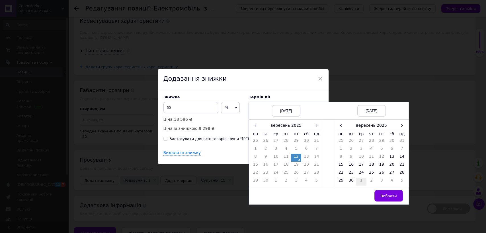
click at [361, 180] on td "1" at bounding box center [361, 182] width 10 height 8
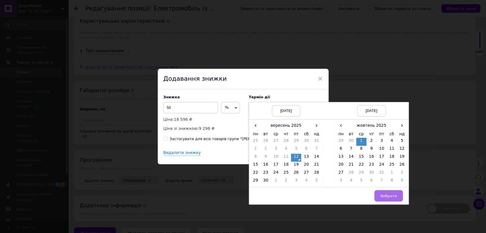
click at [385, 196] on span "Вибрати" at bounding box center [388, 196] width 17 height 4
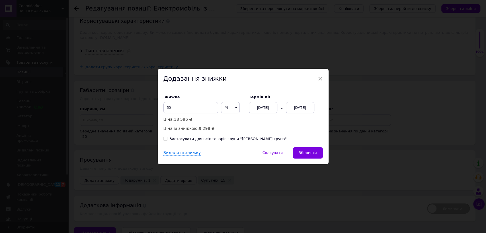
click at [308, 150] on button "Зберегти" at bounding box center [308, 152] width 30 height 11
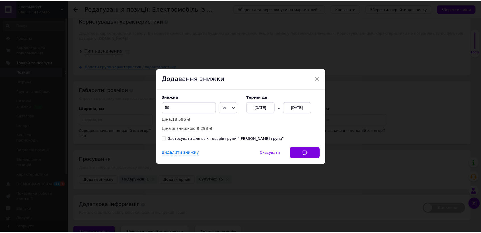
scroll to position [697, 0]
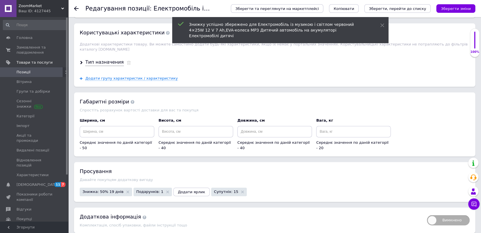
click at [172, 178] on div "Давайте покупцям додаткову вигоду" at bounding box center [275, 180] width 390 height 4
click at [180, 190] on span "Додати ярлик" at bounding box center [191, 192] width 27 height 4
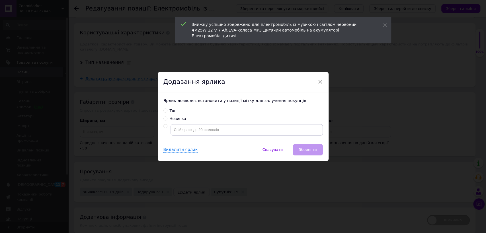
click at [171, 110] on div "Топ" at bounding box center [173, 110] width 7 height 5
click at [167, 110] on input "Топ" at bounding box center [165, 111] width 4 height 4
radio input "true"
click at [311, 149] on span "Зберегти" at bounding box center [307, 150] width 18 height 4
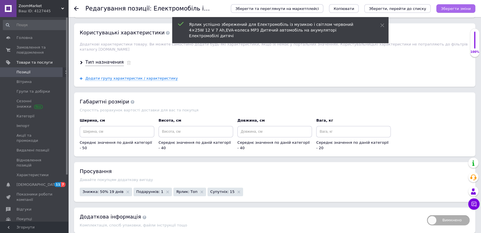
click at [459, 10] on icon "Зберегти зміни" at bounding box center [456, 9] width 30 height 4
